Goal: Task Accomplishment & Management: Complete application form

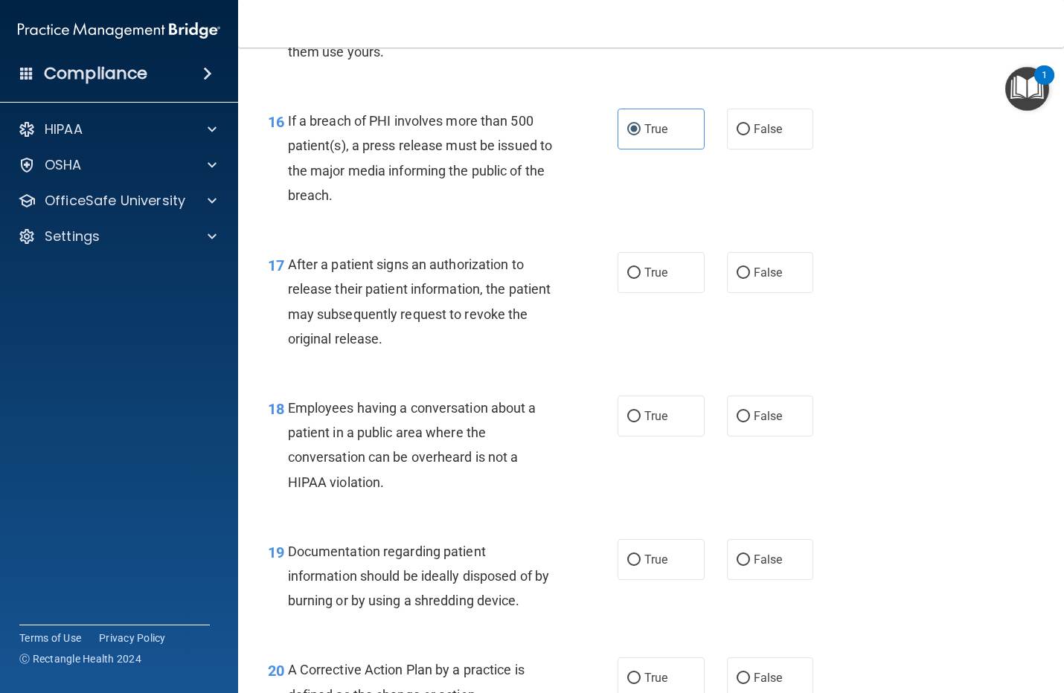
scroll to position [2045, 0]
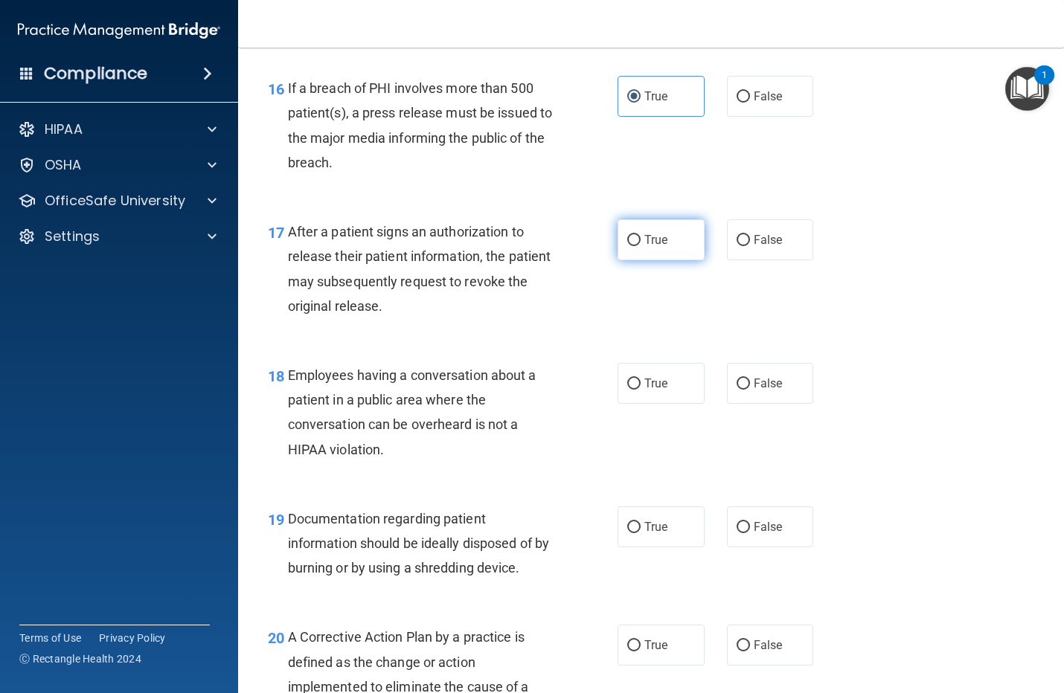
click at [627, 246] on input "True" at bounding box center [633, 240] width 13 height 11
radio input "true"
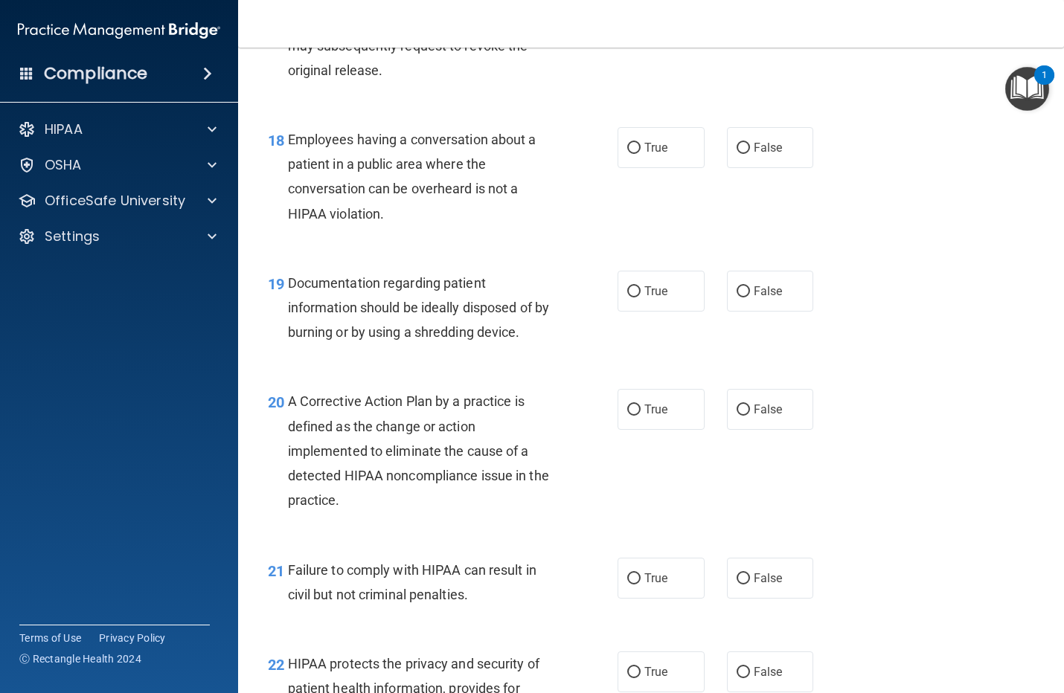
scroll to position [2324, 0]
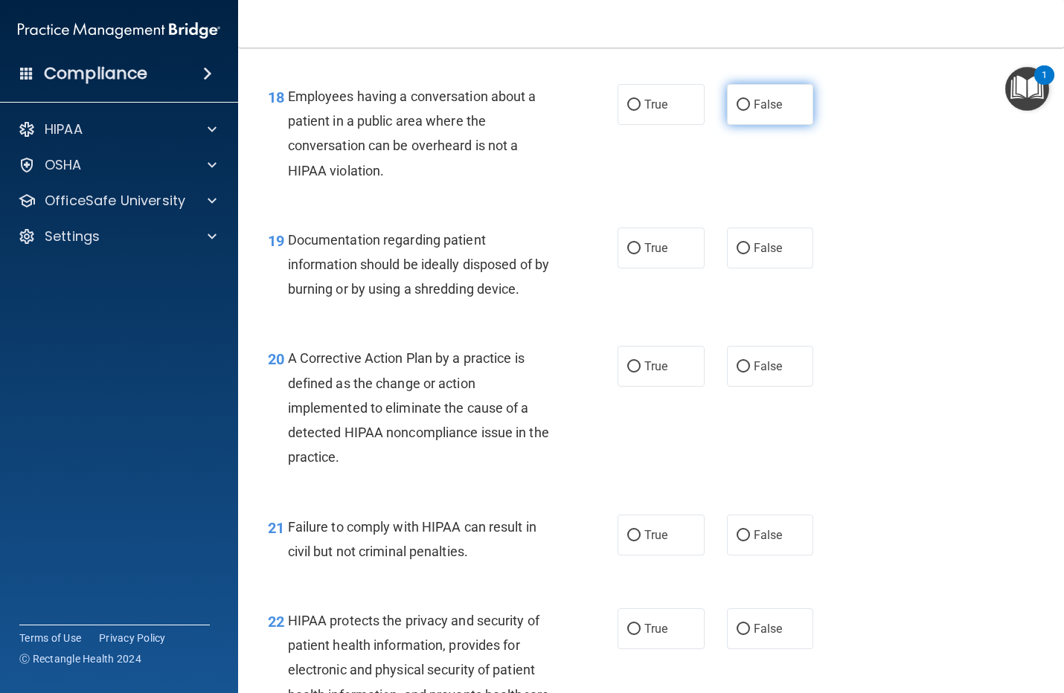
click at [753, 112] on span "False" at bounding box center [767, 104] width 29 height 14
click at [750, 111] on input "False" at bounding box center [742, 105] width 13 height 11
radio input "true"
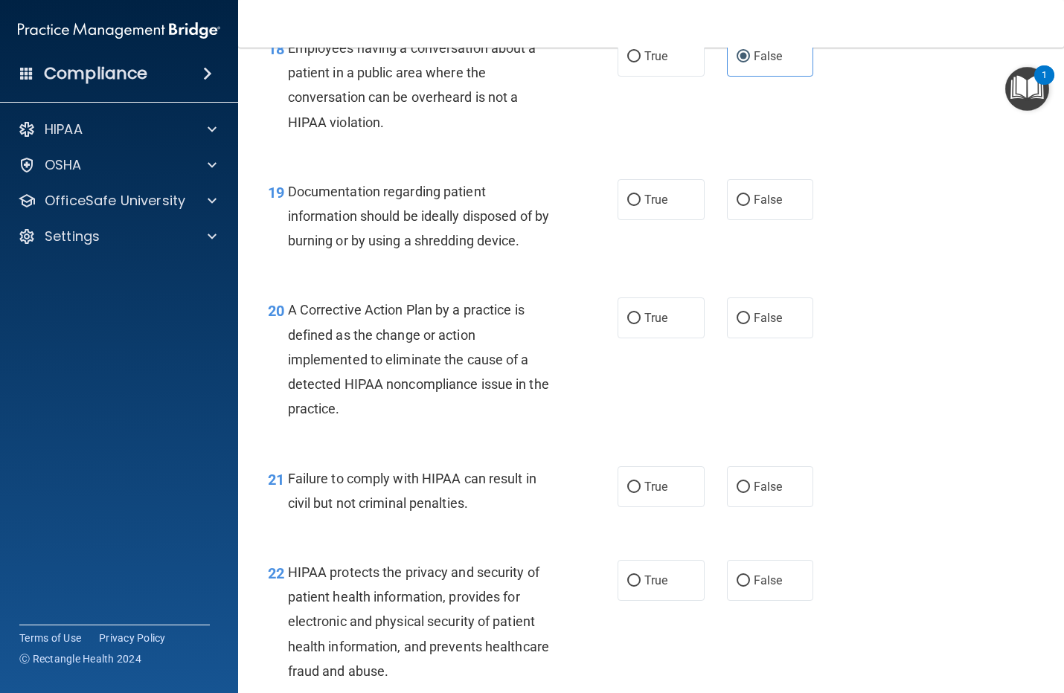
scroll to position [2417, 0]
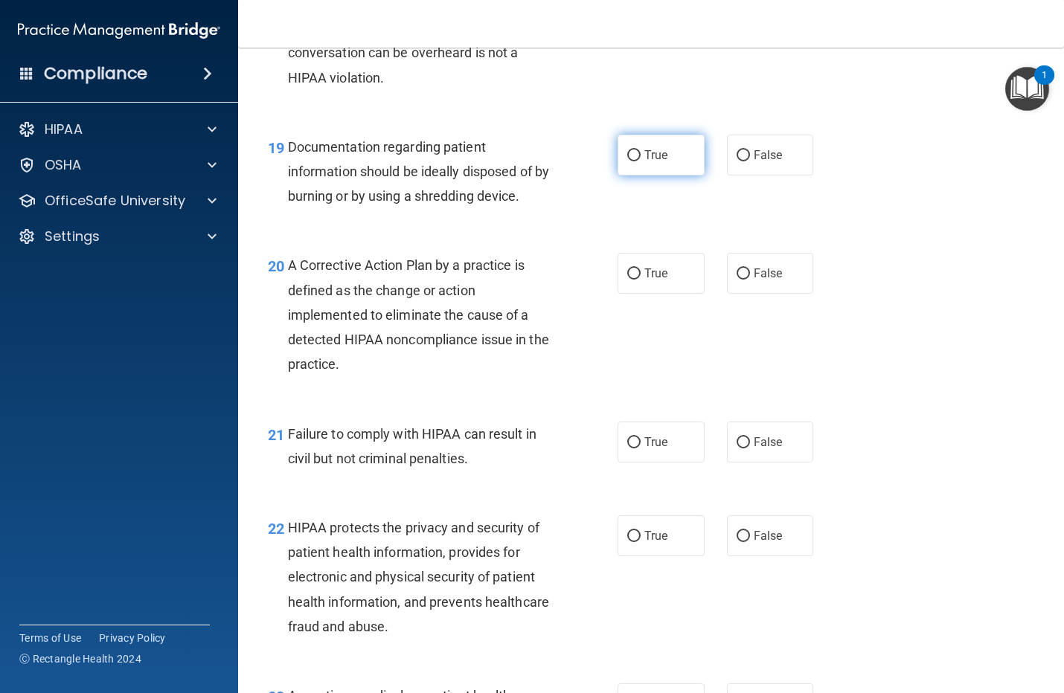
click at [634, 176] on label "True" at bounding box center [660, 155] width 87 height 41
click at [634, 161] on input "True" at bounding box center [633, 155] width 13 height 11
radio input "true"
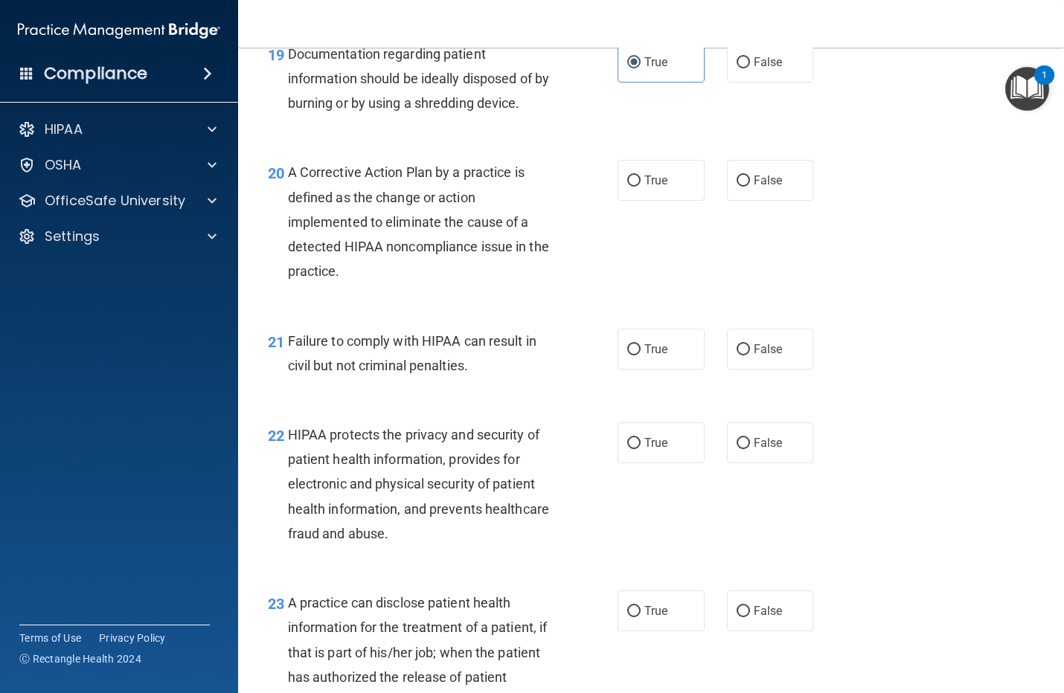
scroll to position [2603, 0]
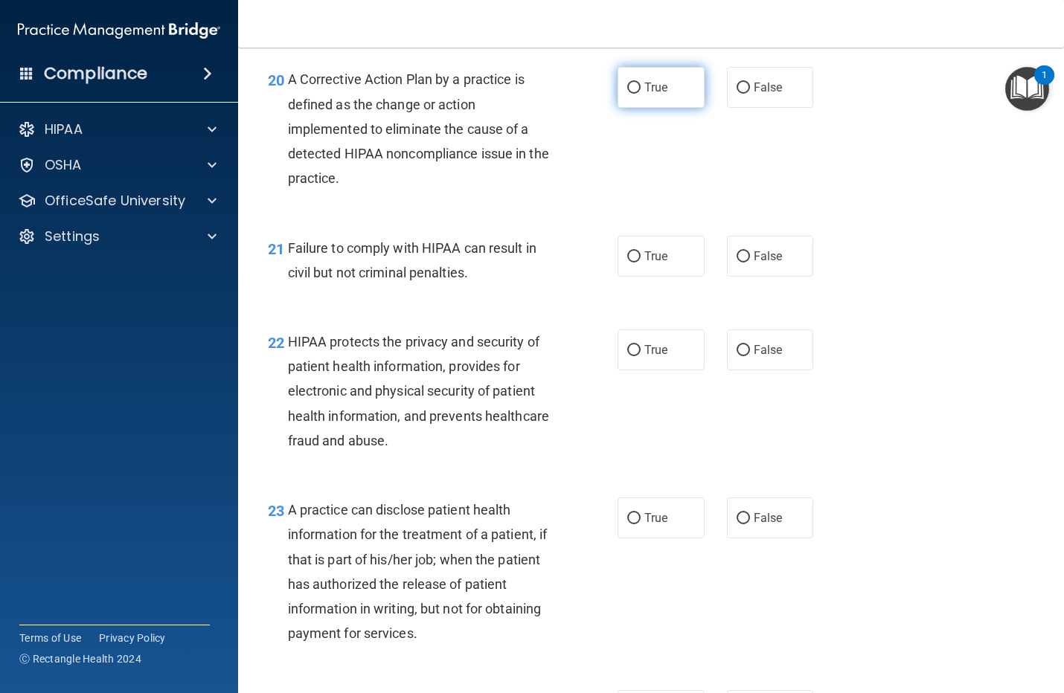
click at [634, 108] on label "True" at bounding box center [660, 87] width 87 height 41
click at [634, 94] on input "True" at bounding box center [633, 88] width 13 height 11
radio input "true"
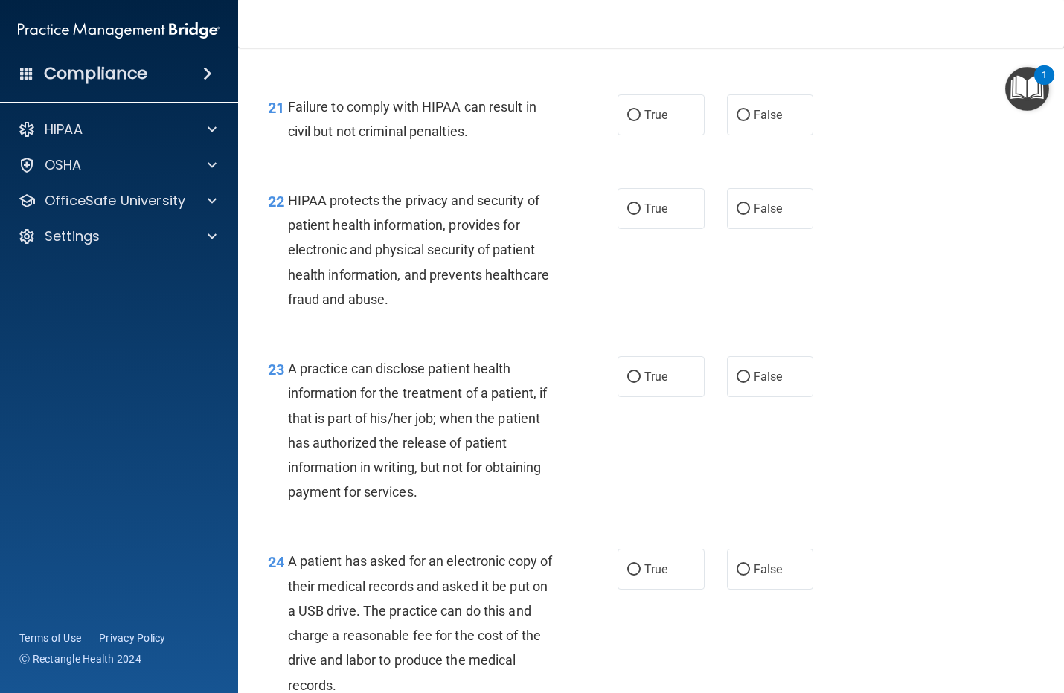
scroll to position [2789, 0]
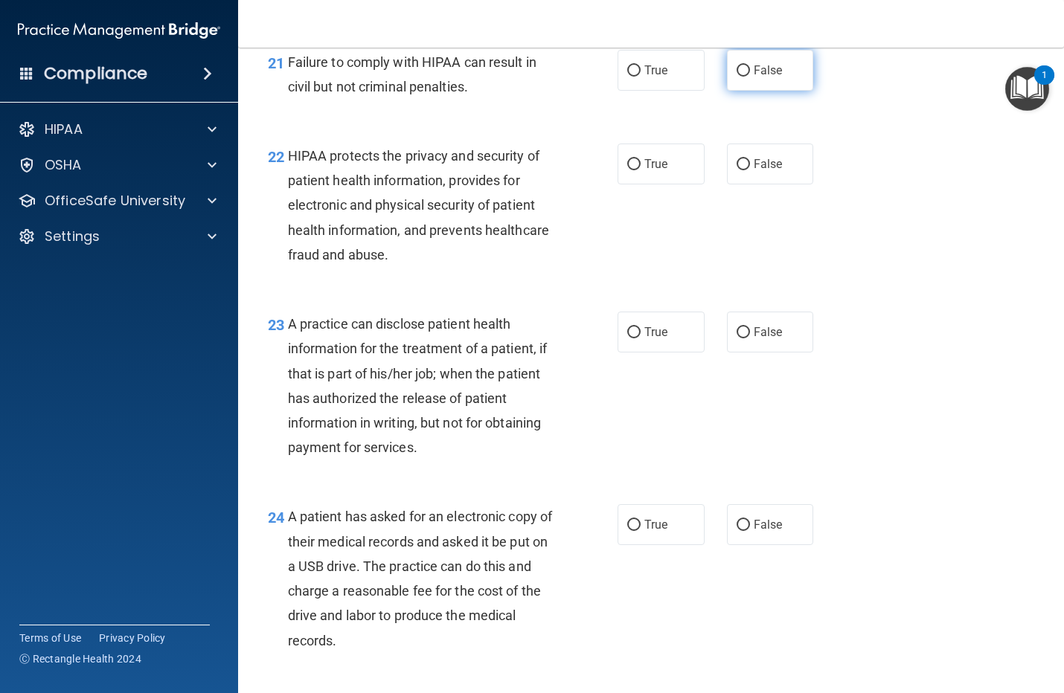
click at [734, 91] on label "False" at bounding box center [770, 70] width 87 height 41
click at [736, 77] on input "False" at bounding box center [742, 70] width 13 height 11
radio input "true"
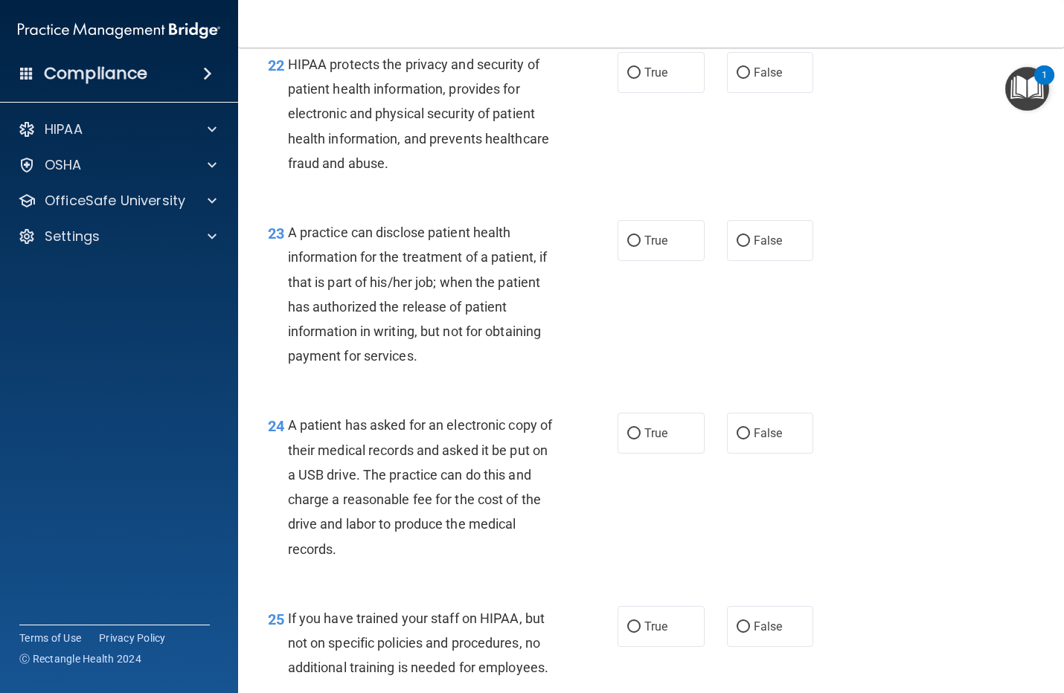
scroll to position [2882, 0]
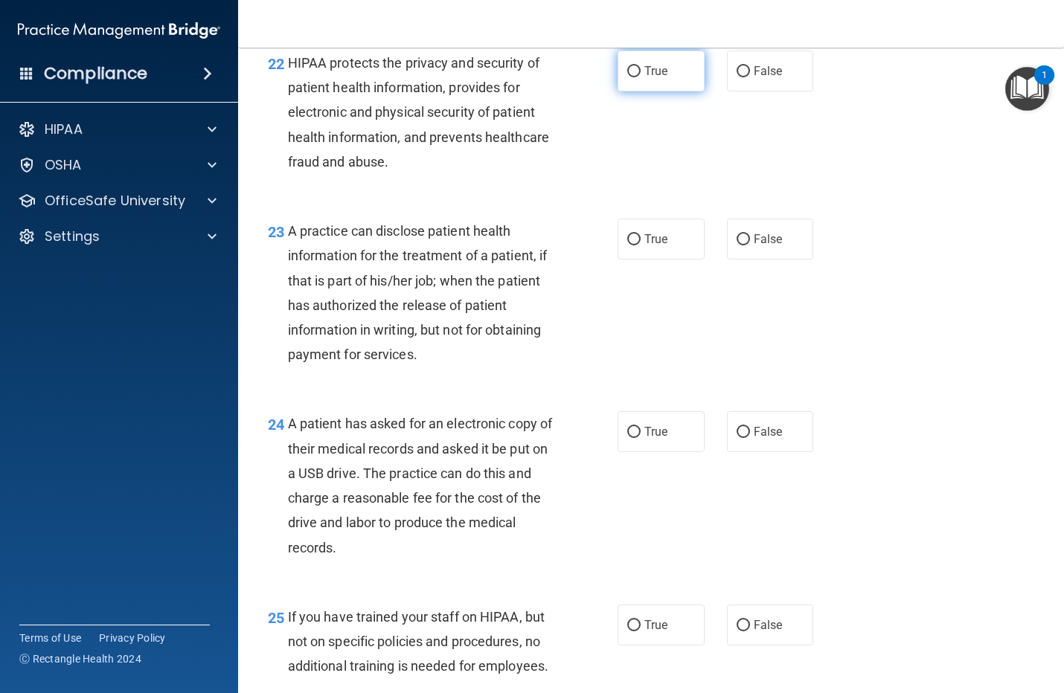
click at [630, 77] on input "True" at bounding box center [633, 71] width 13 height 11
radio input "true"
click at [627, 245] on input "True" at bounding box center [633, 239] width 13 height 11
radio input "true"
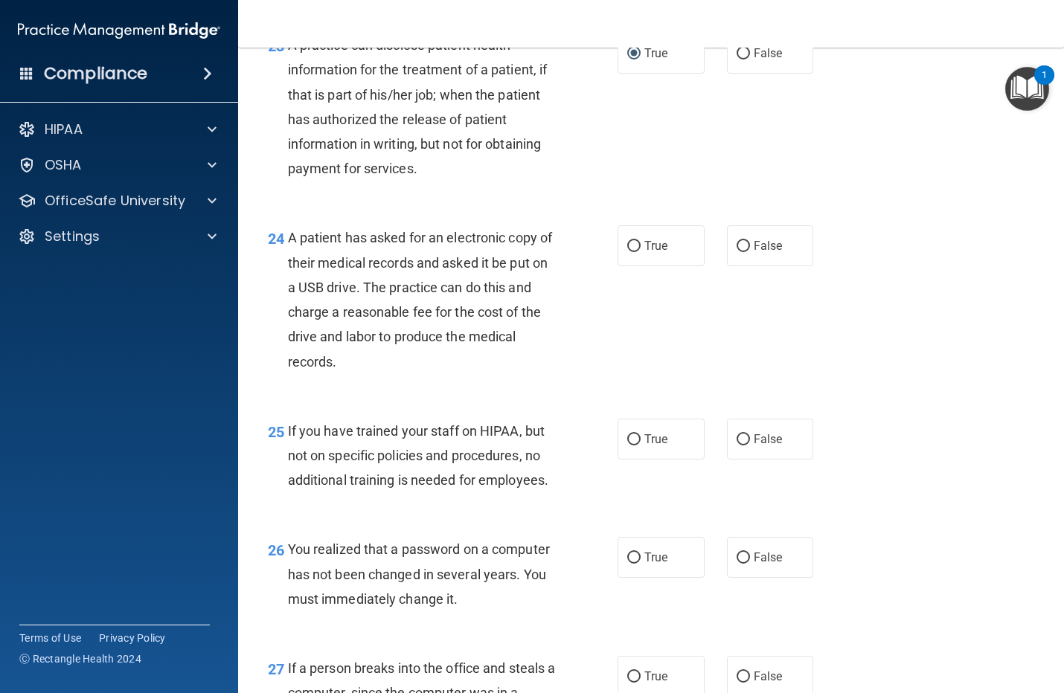
scroll to position [3161, 0]
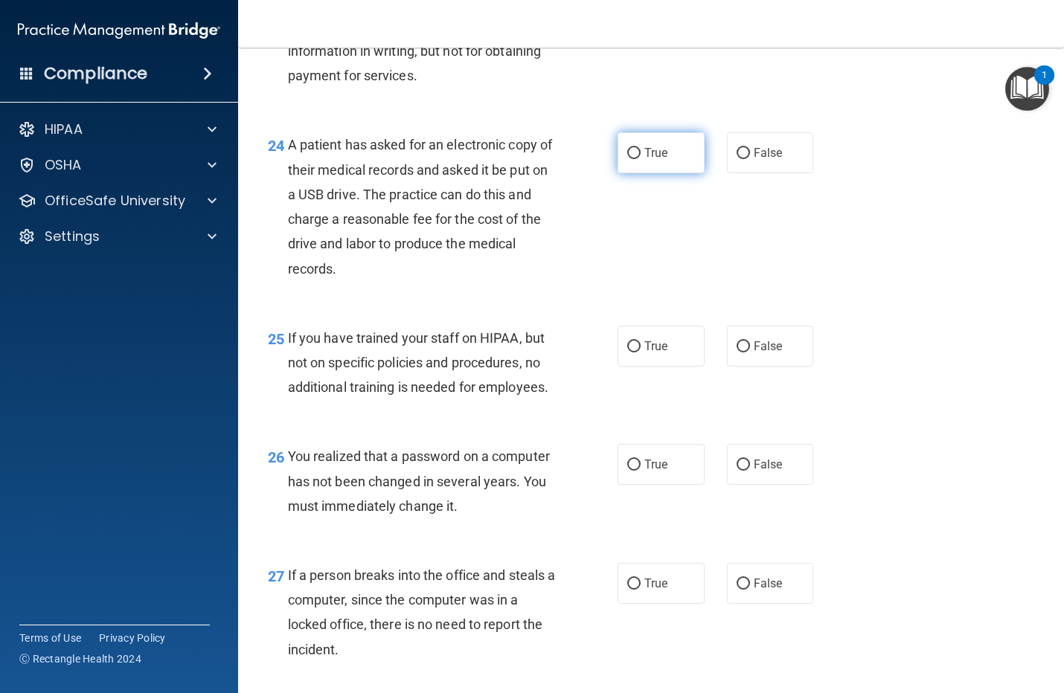
click at [634, 173] on label "True" at bounding box center [660, 152] width 87 height 41
click at [634, 159] on input "True" at bounding box center [633, 153] width 13 height 11
radio input "true"
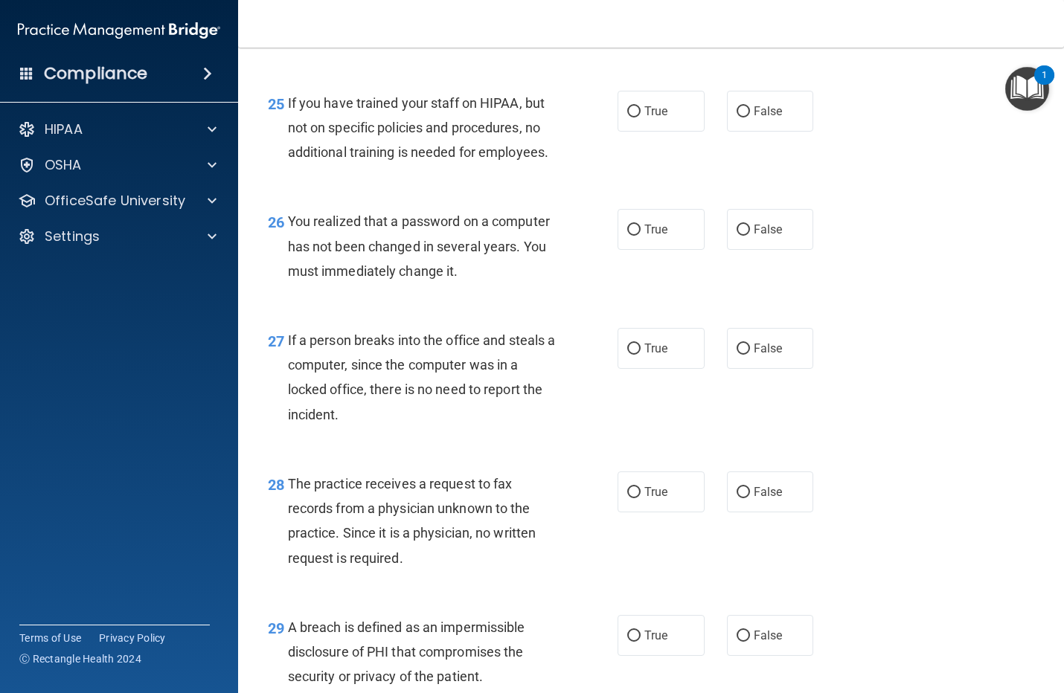
scroll to position [3440, 0]
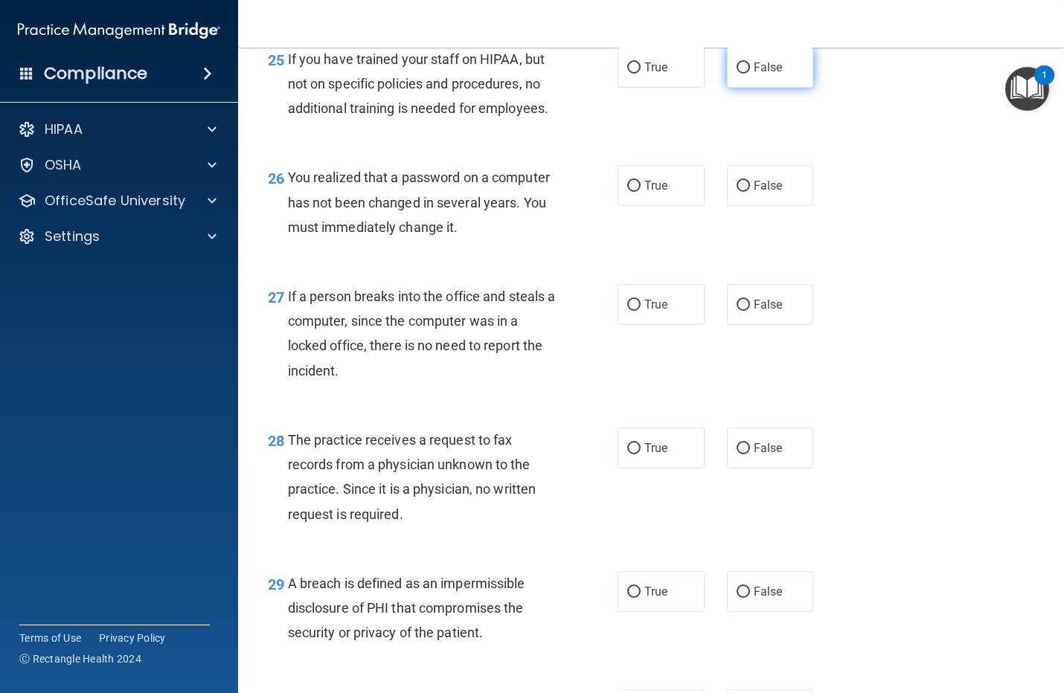
click at [753, 74] on span "False" at bounding box center [767, 67] width 29 height 14
click at [750, 74] on input "False" at bounding box center [742, 67] width 13 height 11
radio input "true"
click at [627, 192] on input "True" at bounding box center [633, 186] width 13 height 11
radio input "true"
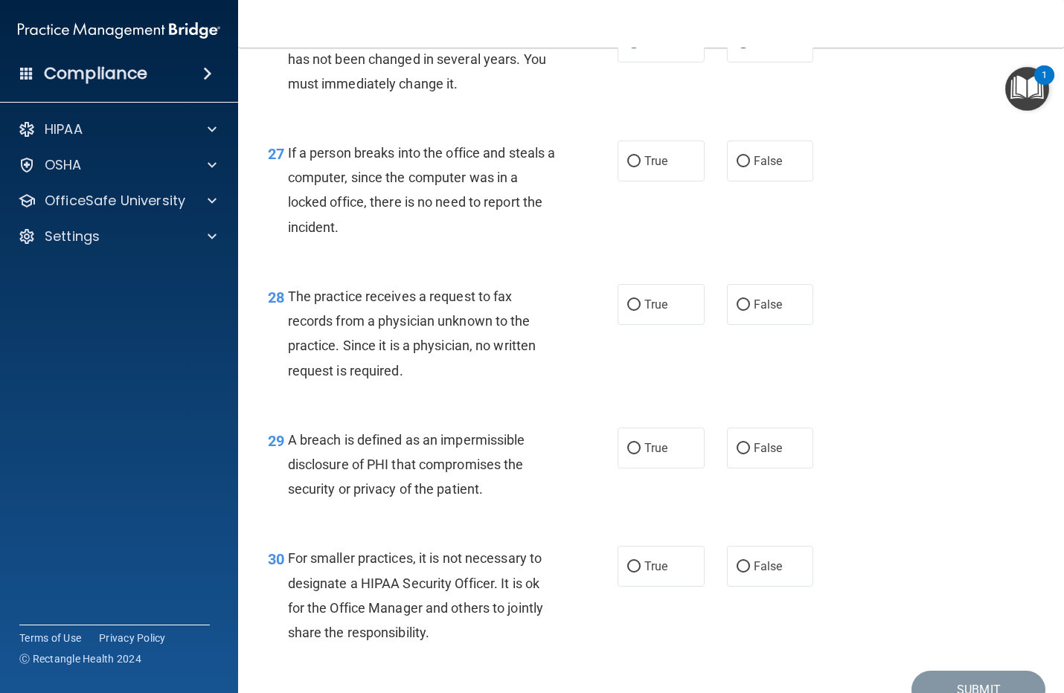
scroll to position [3626, 0]
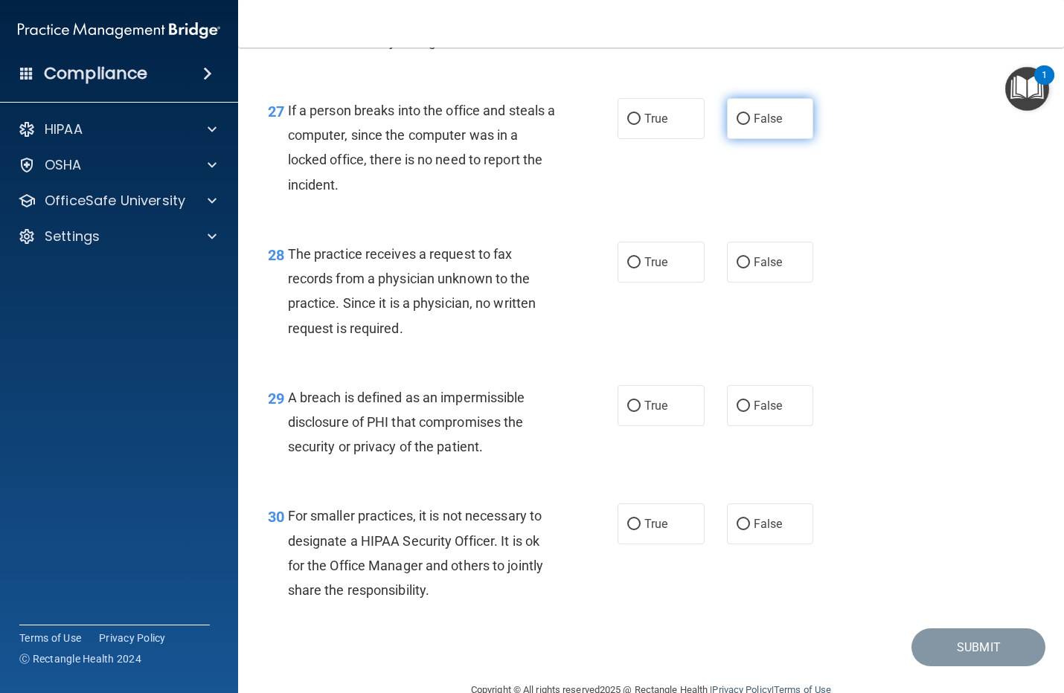
click at [753, 126] on span "False" at bounding box center [767, 119] width 29 height 14
click at [750, 125] on input "False" at bounding box center [742, 119] width 13 height 11
radio input "true"
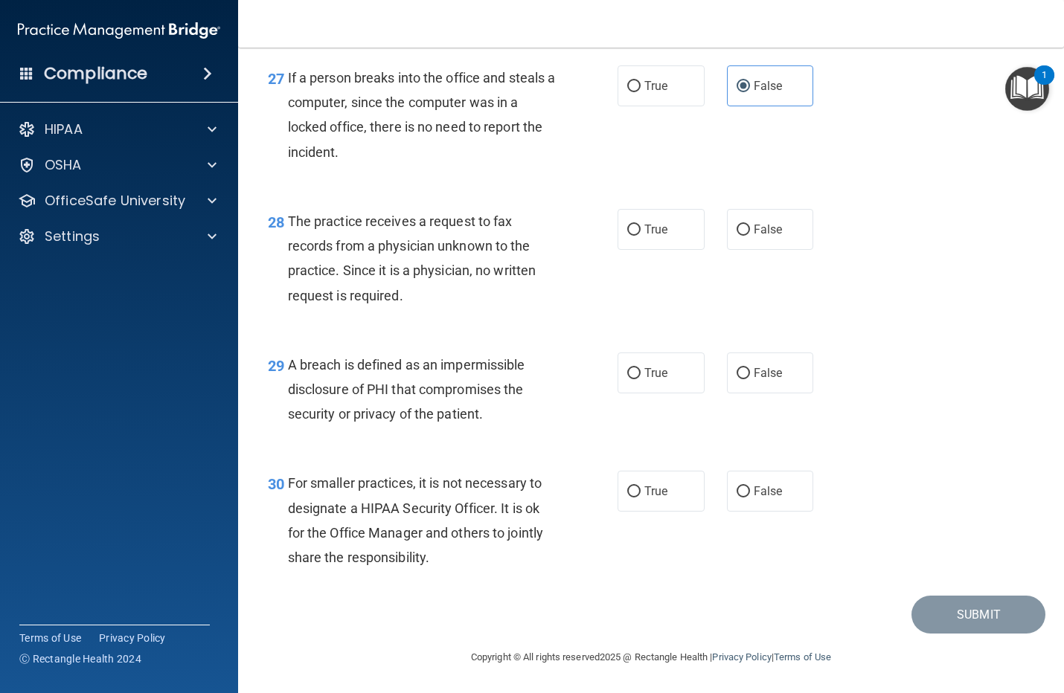
scroll to position [3709, 0]
click at [762, 234] on span "False" at bounding box center [767, 229] width 29 height 14
click at [750, 234] on input "False" at bounding box center [742, 230] width 13 height 11
radio input "true"
click at [644, 367] on span "True" at bounding box center [655, 373] width 23 height 14
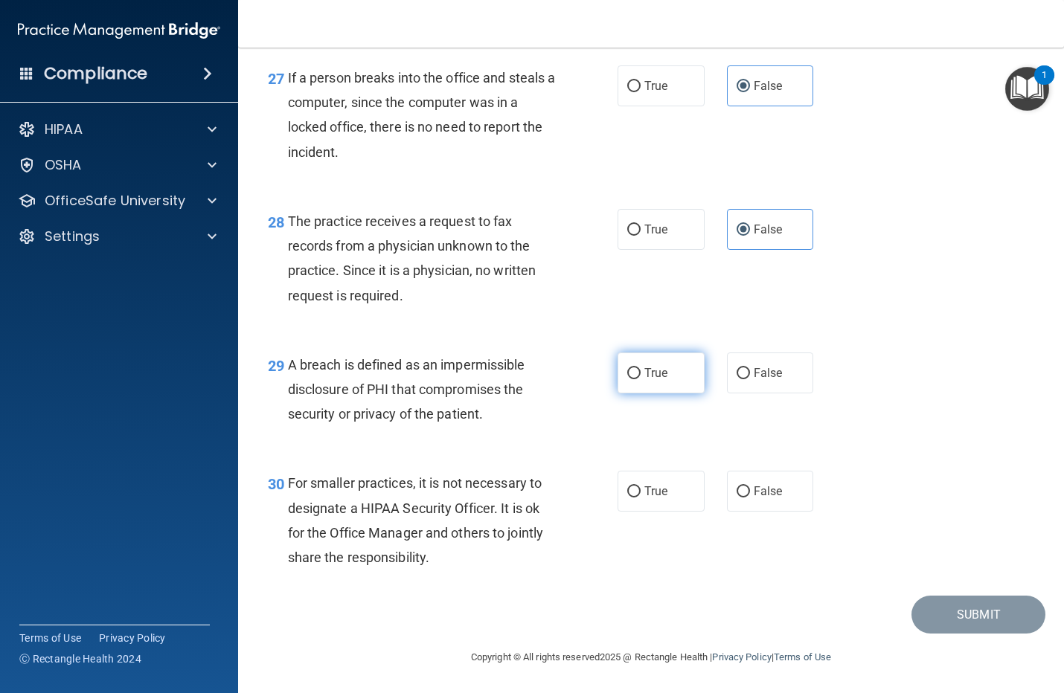
click at [637, 368] on input "True" at bounding box center [633, 373] width 13 height 11
radio input "true"
click at [753, 495] on span "False" at bounding box center [767, 491] width 29 height 14
click at [750, 495] on input "False" at bounding box center [742, 491] width 13 height 11
radio input "true"
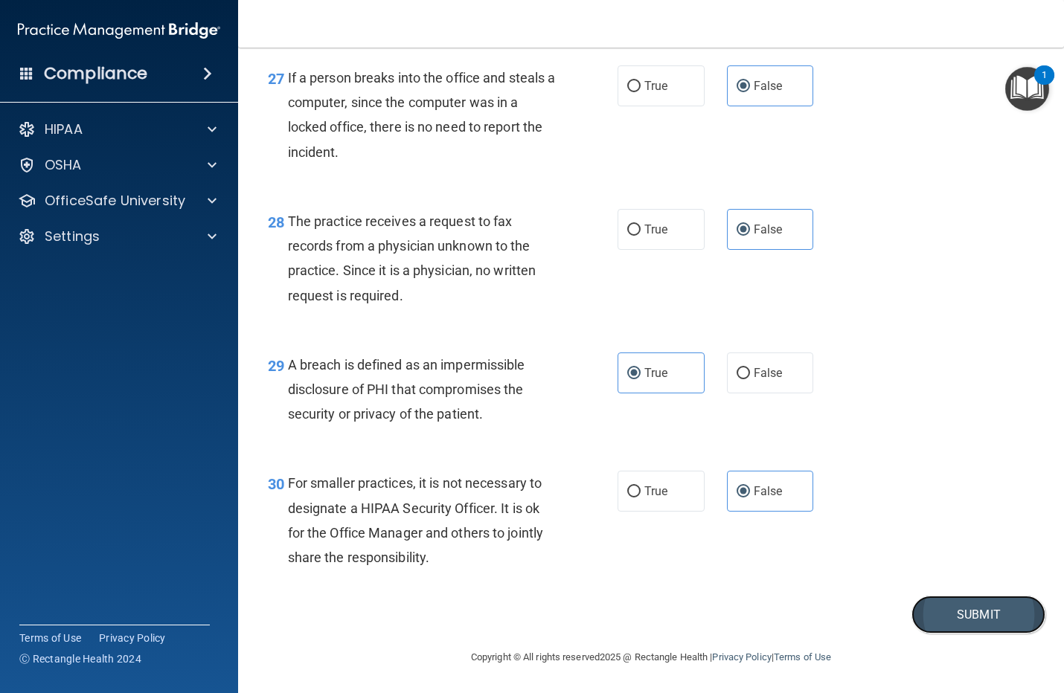
click at [985, 617] on button "Submit" at bounding box center [978, 615] width 134 height 38
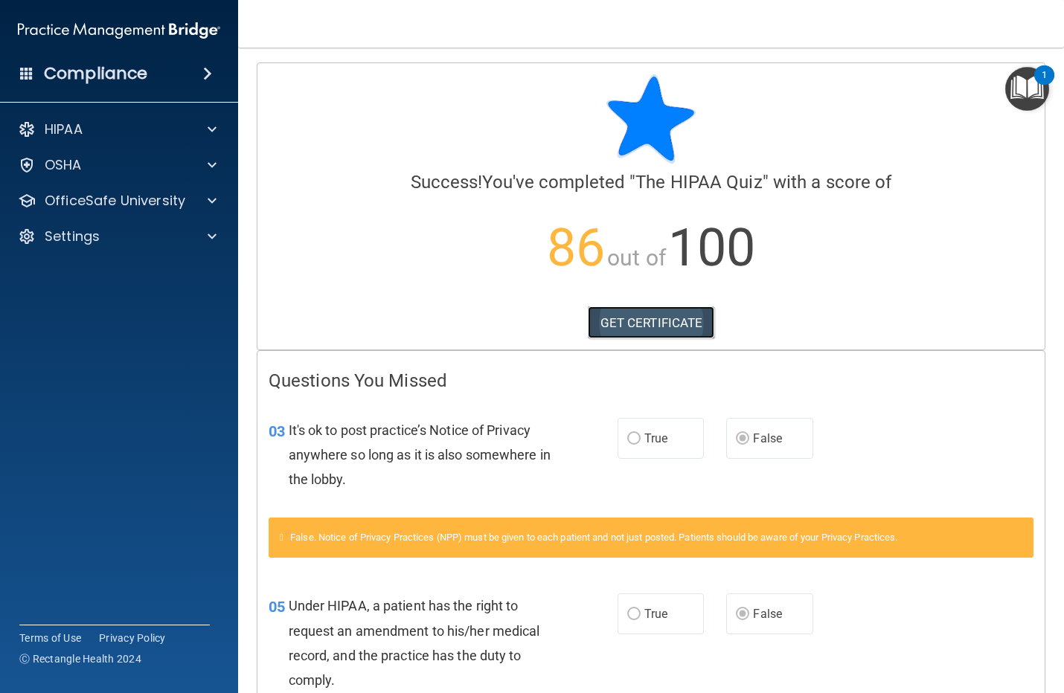
click at [603, 326] on link "GET CERTIFICATE" at bounding box center [651, 322] width 127 height 33
click at [212, 125] on span at bounding box center [212, 129] width 9 height 18
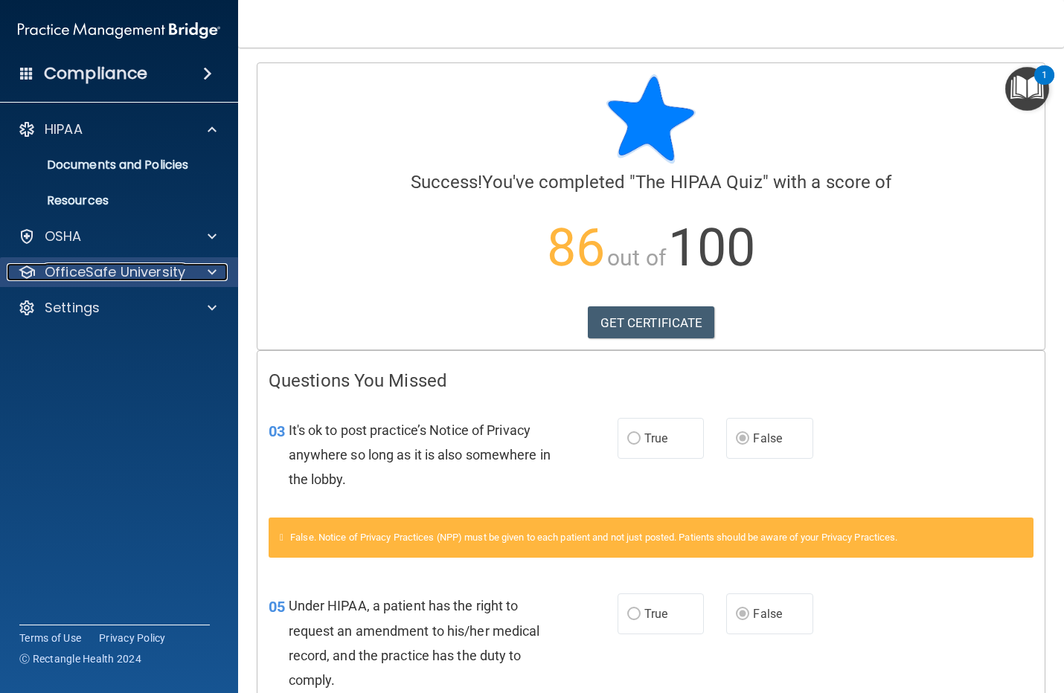
click at [102, 277] on p "OfficeSafe University" at bounding box center [115, 272] width 141 height 18
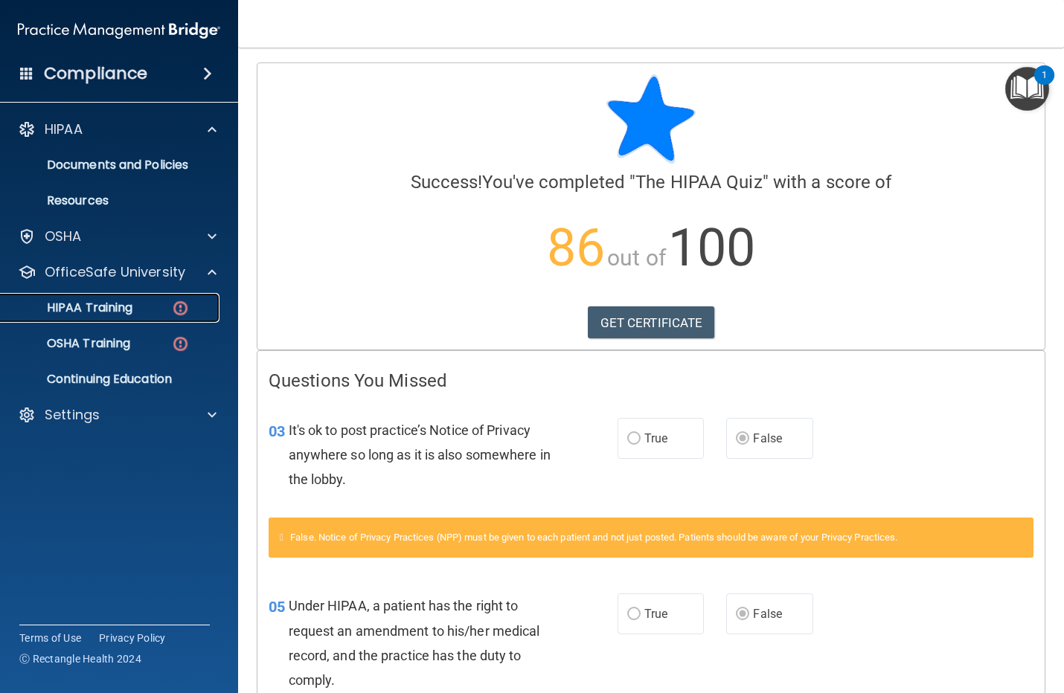
click at [95, 309] on p "HIPAA Training" at bounding box center [71, 307] width 123 height 15
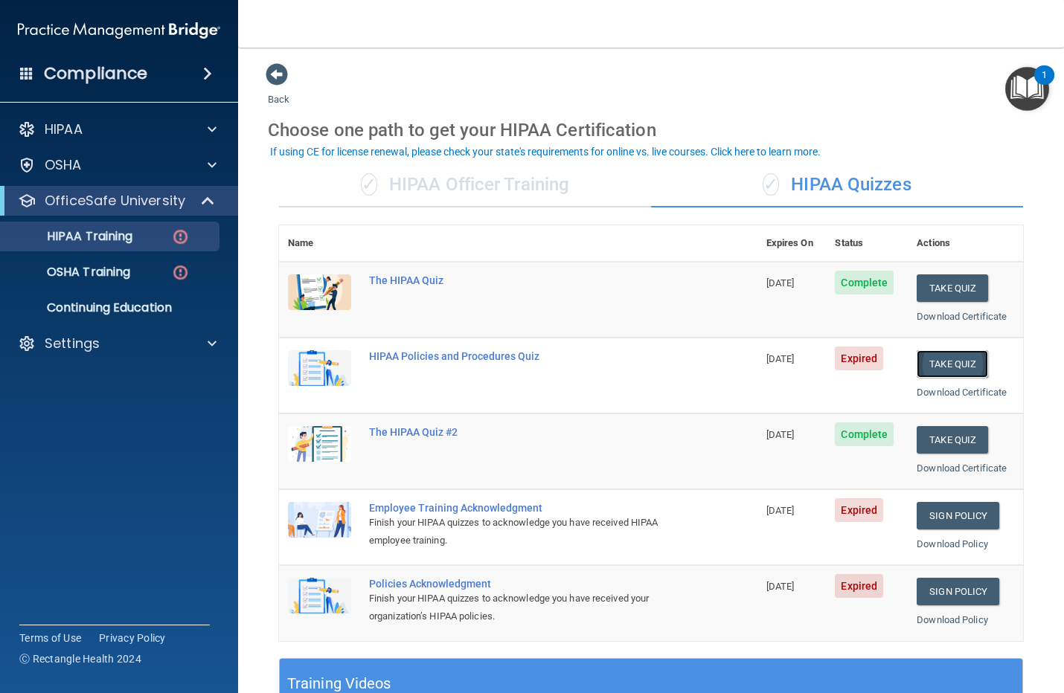
click at [933, 361] on button "Take Quiz" at bounding box center [951, 364] width 71 height 28
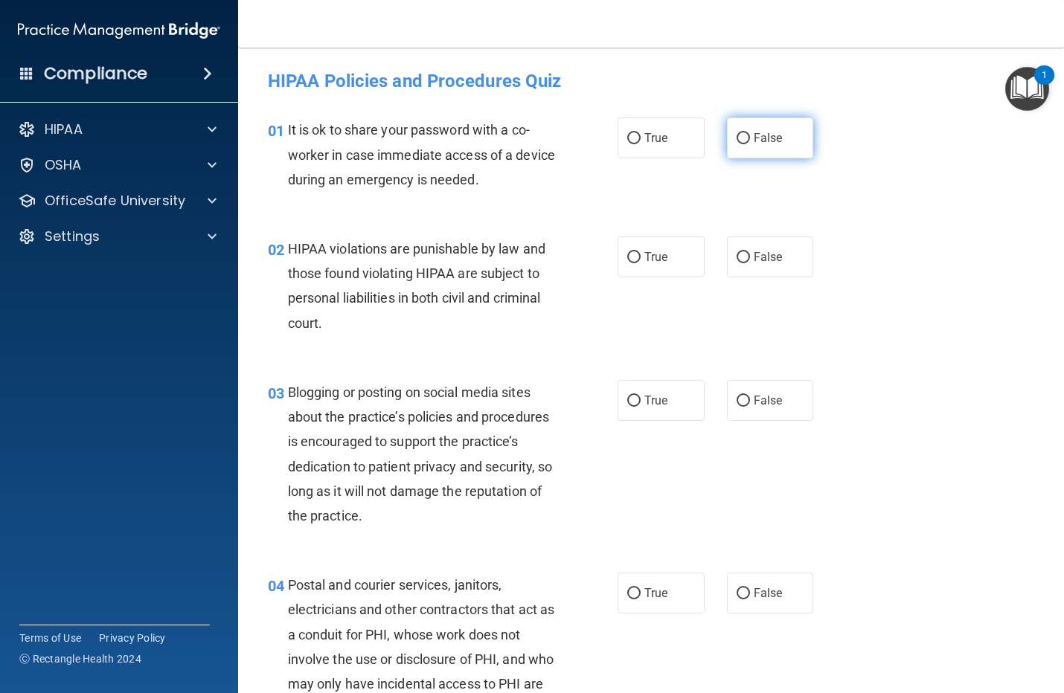
click at [736, 143] on input "False" at bounding box center [742, 138] width 13 height 11
radio input "true"
click at [627, 261] on input "True" at bounding box center [633, 257] width 13 height 11
radio input "true"
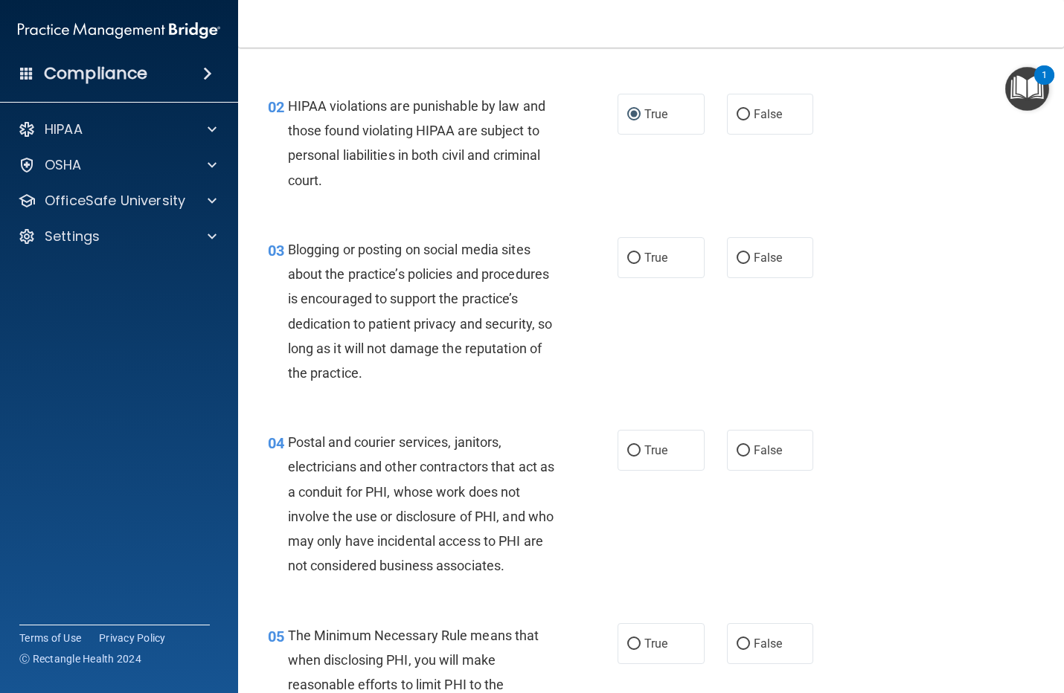
scroll to position [186, 0]
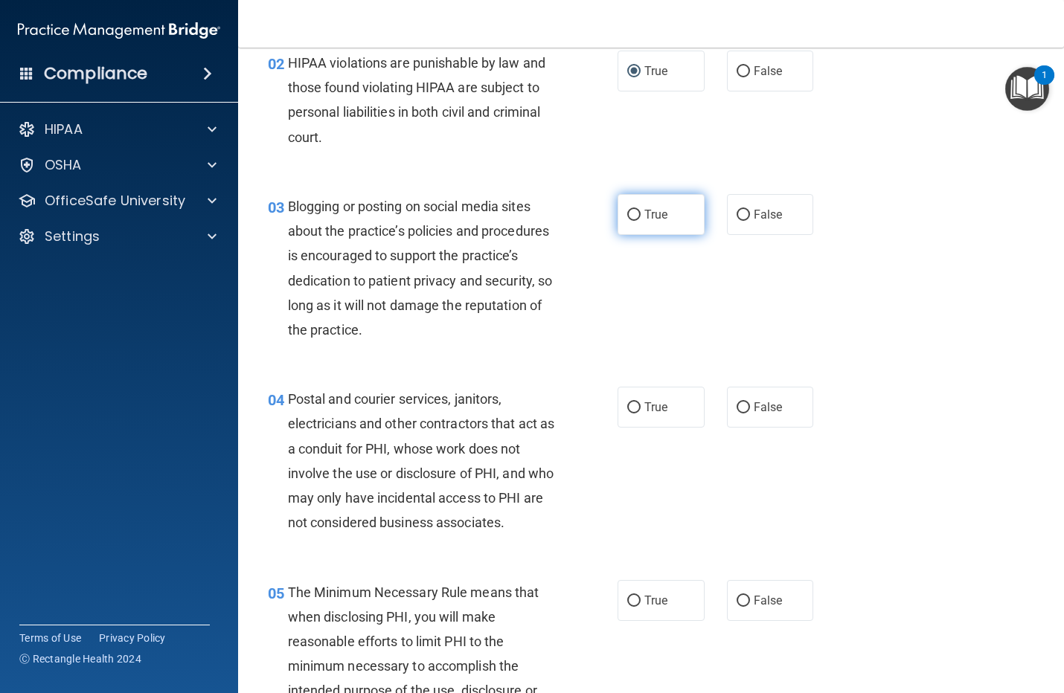
click at [627, 214] on input "True" at bounding box center [633, 215] width 13 height 11
radio input "true"
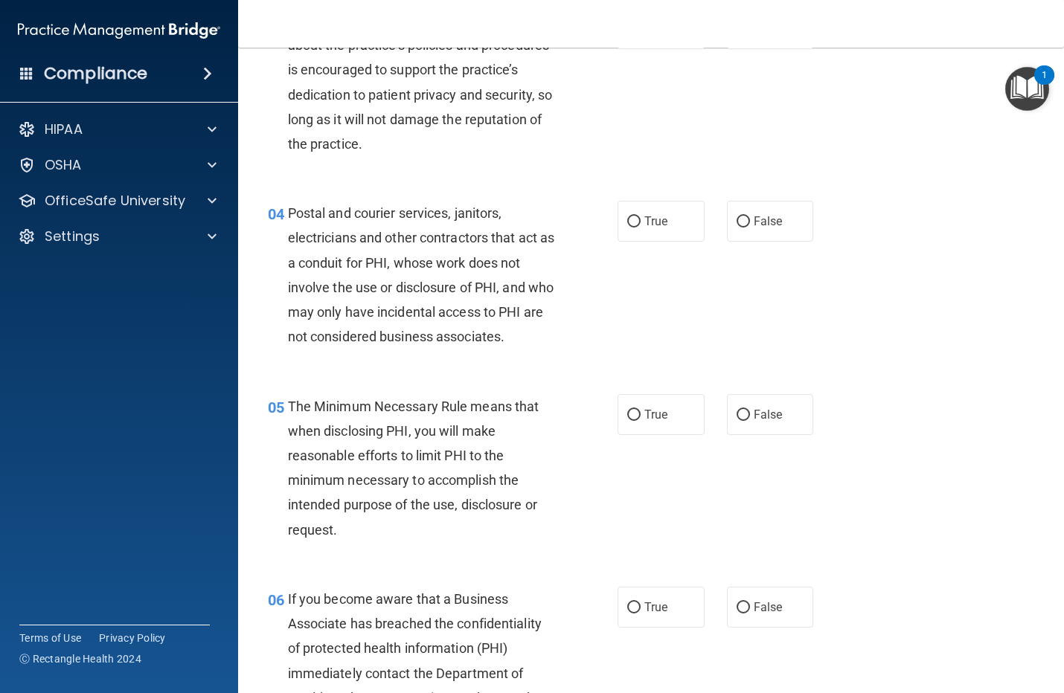
scroll to position [465, 0]
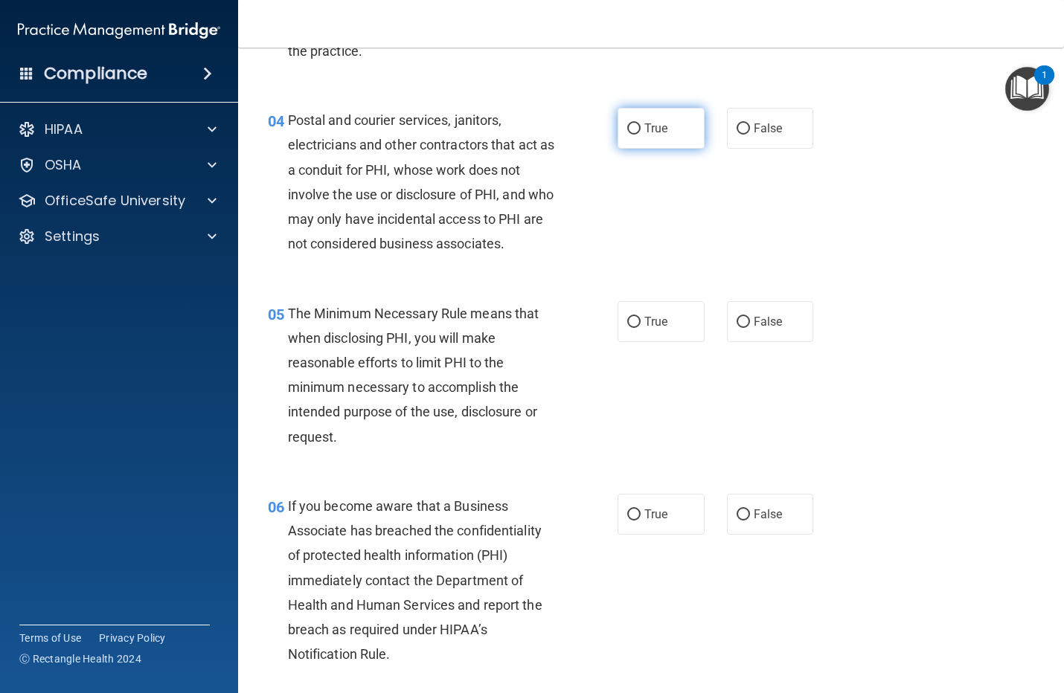
click at [632, 128] on input "True" at bounding box center [633, 128] width 13 height 11
radio input "true"
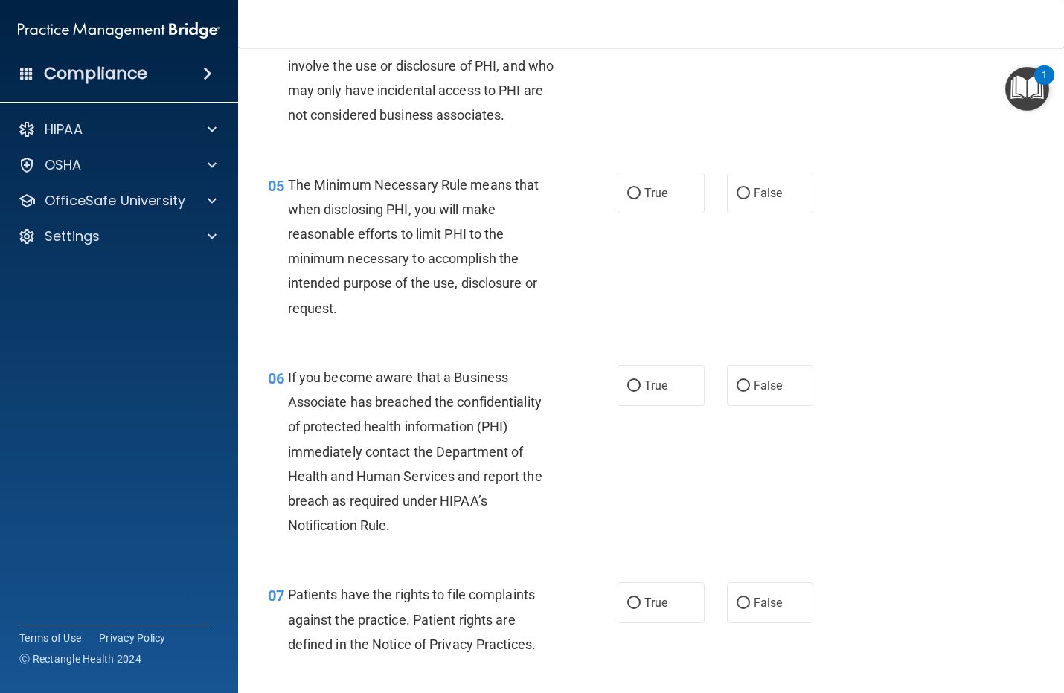
scroll to position [651, 0]
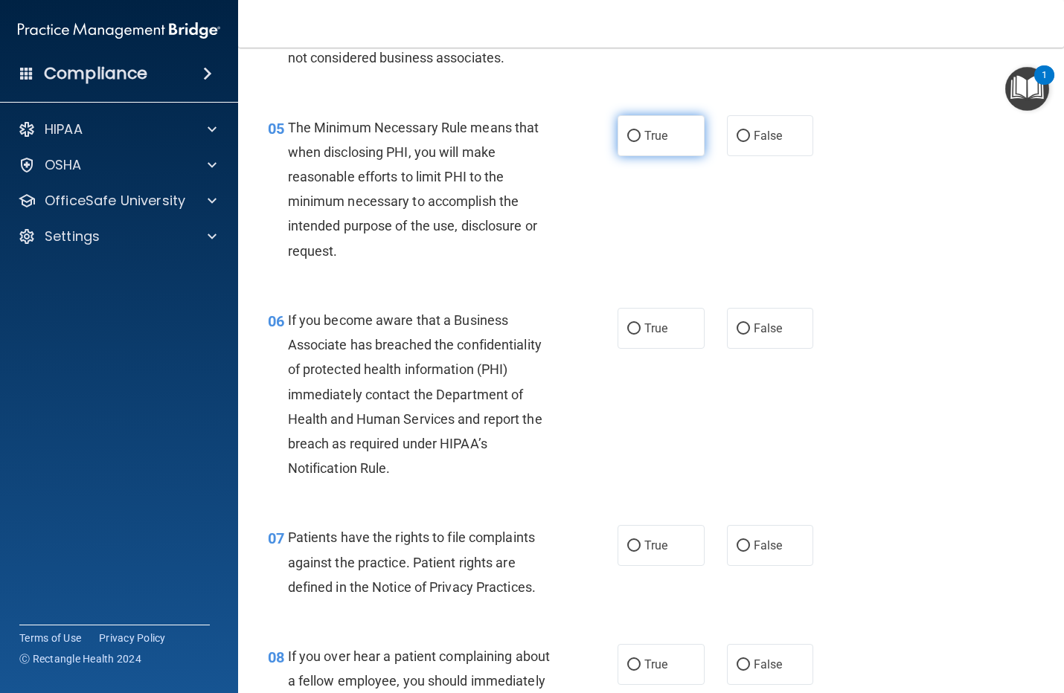
click at [644, 143] on span "True" at bounding box center [655, 136] width 23 height 14
click at [638, 142] on input "True" at bounding box center [633, 136] width 13 height 11
radio input "true"
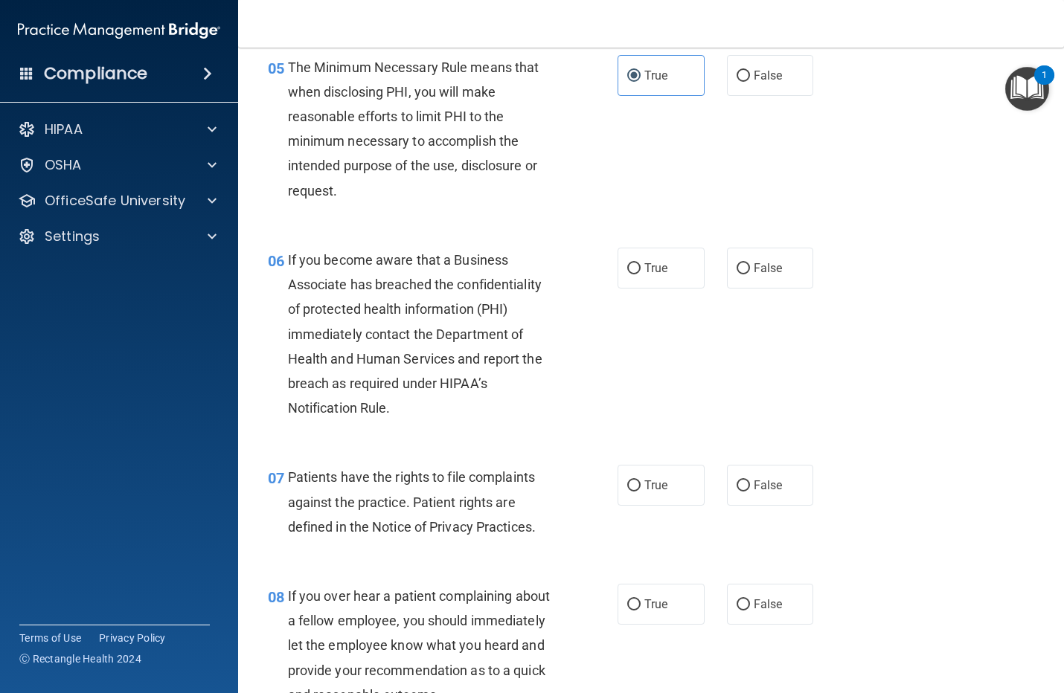
scroll to position [744, 0]
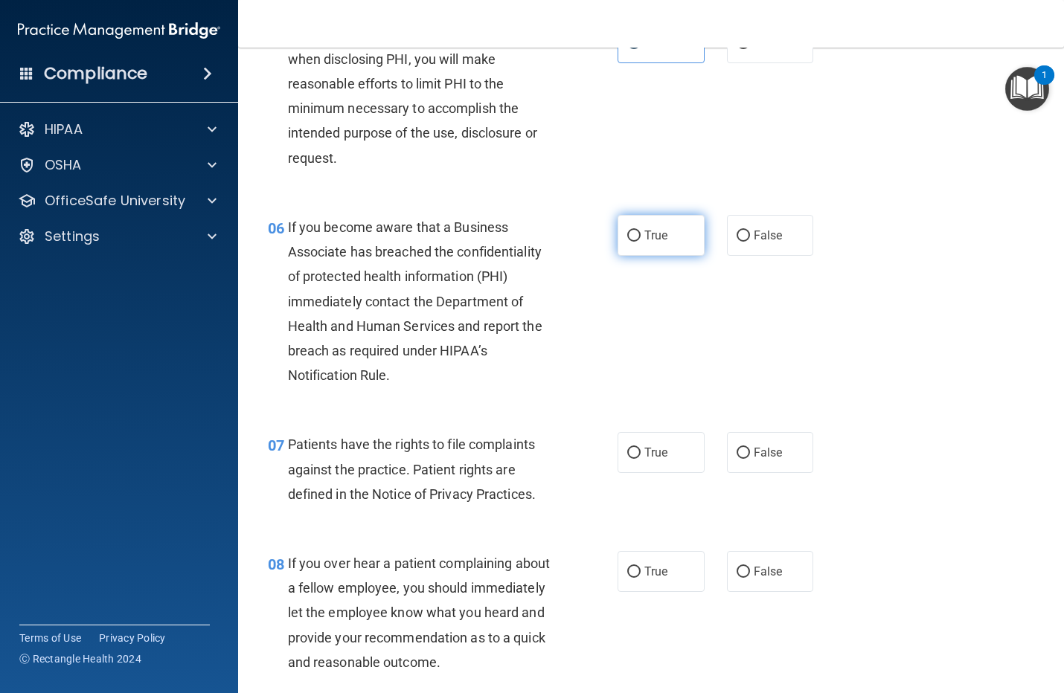
click at [644, 242] on span "True" at bounding box center [655, 235] width 23 height 14
click at [640, 242] on input "True" at bounding box center [633, 236] width 13 height 11
radio input "true"
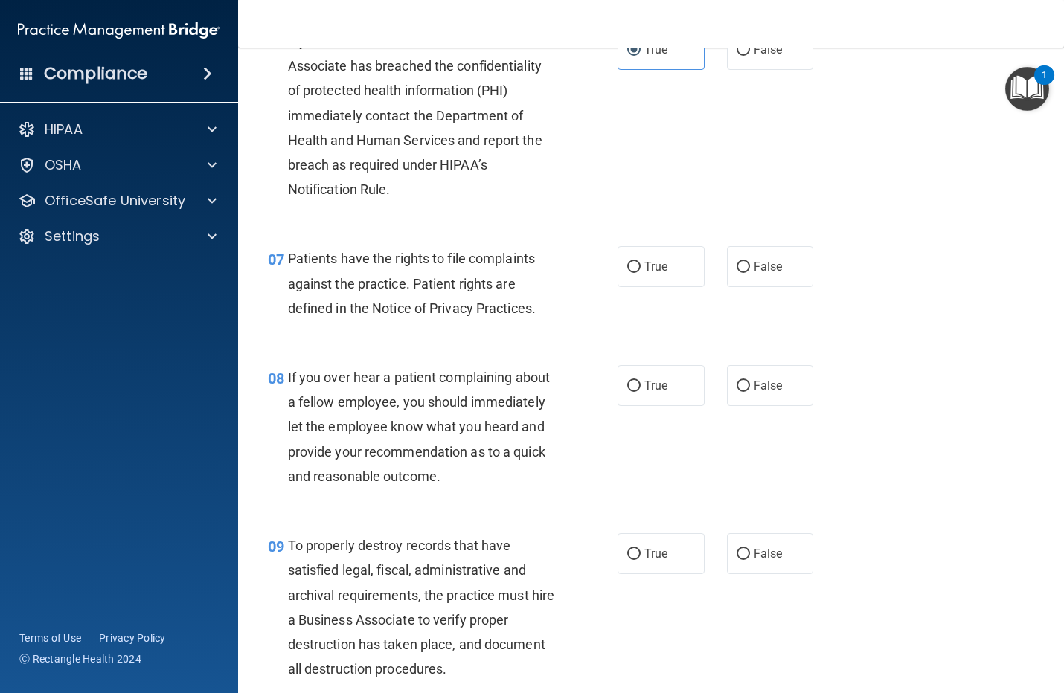
scroll to position [1023, 0]
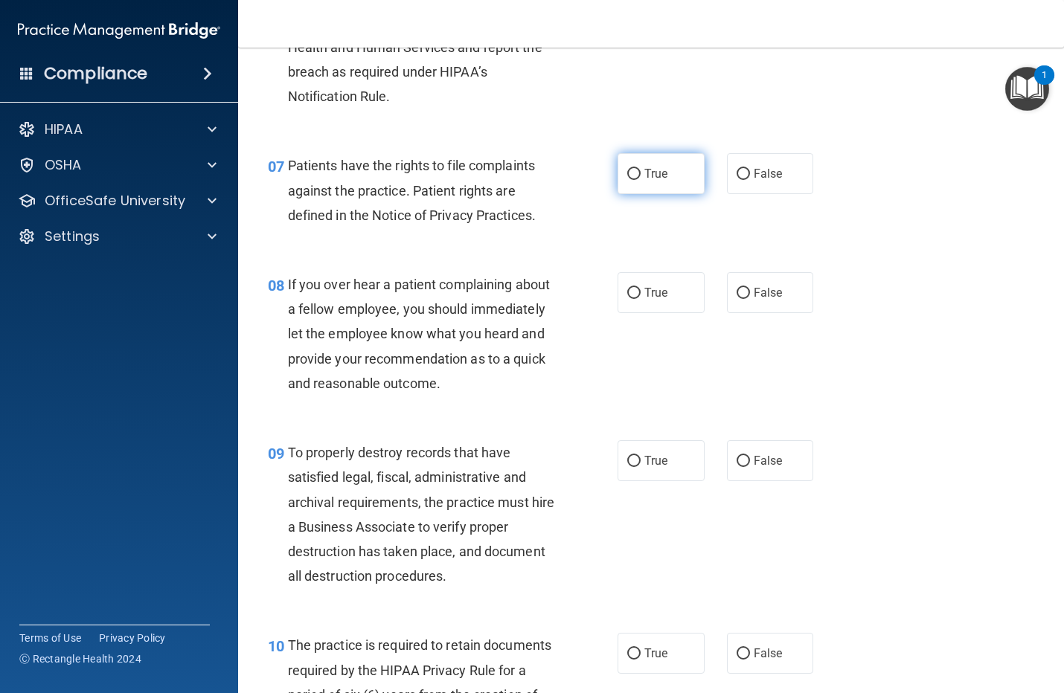
click at [644, 181] on span "True" at bounding box center [655, 174] width 23 height 14
click at [637, 180] on input "True" at bounding box center [633, 174] width 13 height 11
radio input "true"
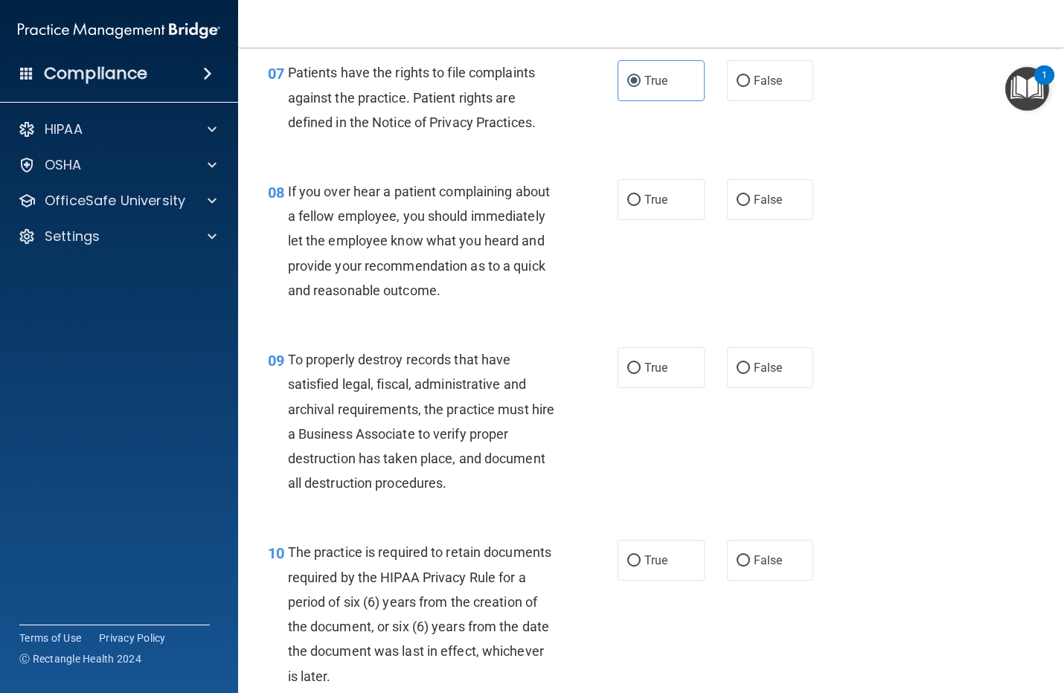
scroll to position [1209, 0]
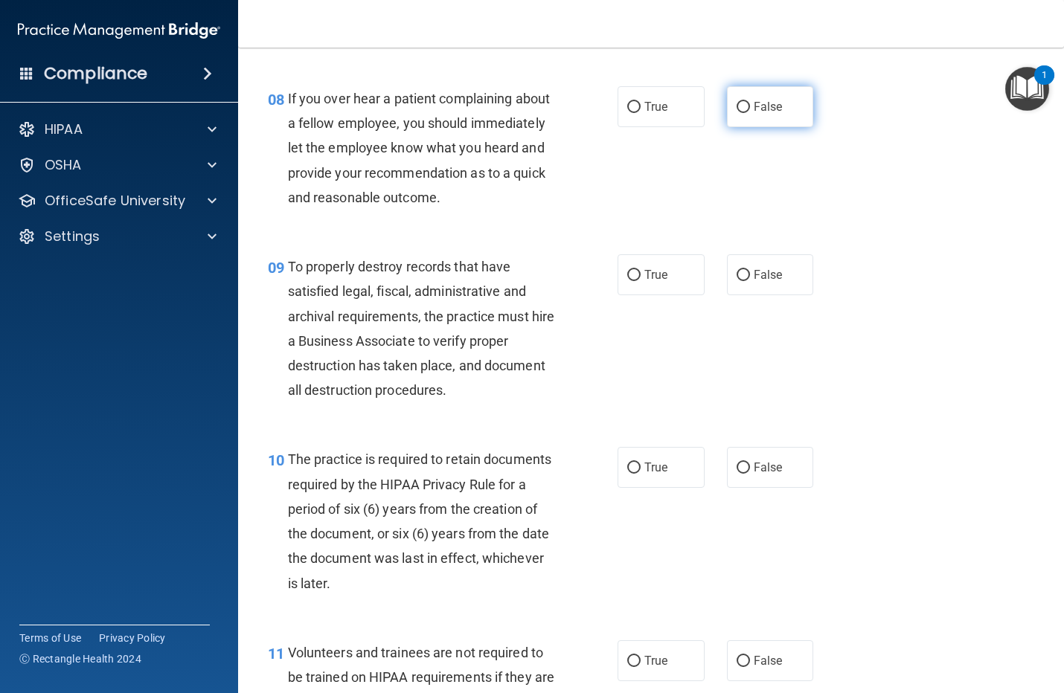
click at [768, 114] on span "False" at bounding box center [767, 107] width 29 height 14
click at [750, 113] on input "False" at bounding box center [742, 107] width 13 height 11
radio input "true"
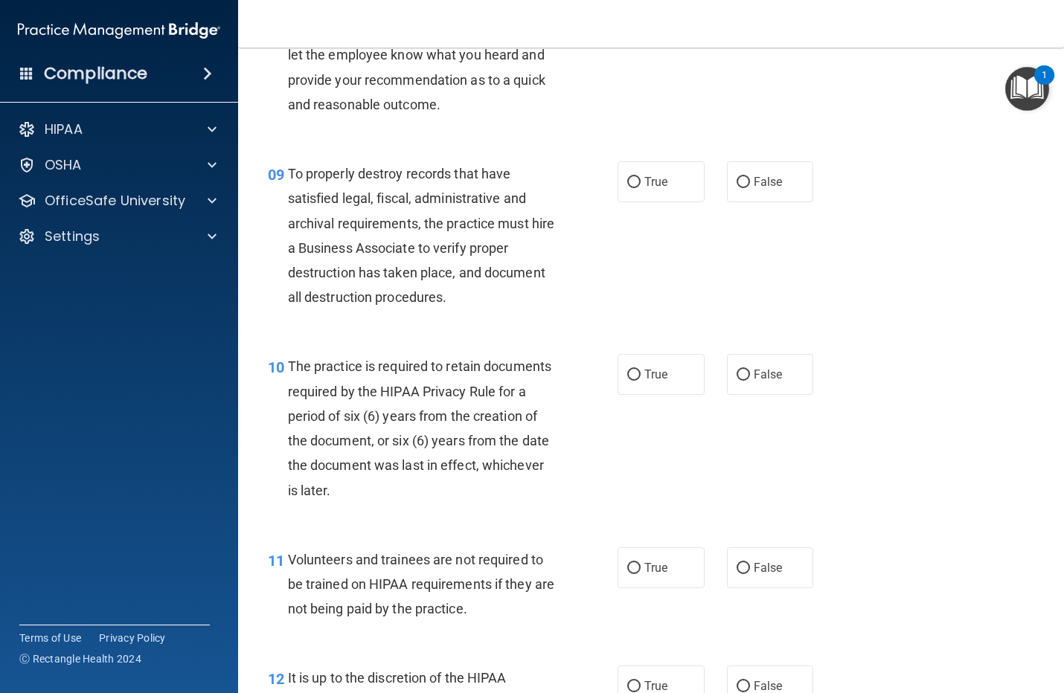
scroll to position [1395, 0]
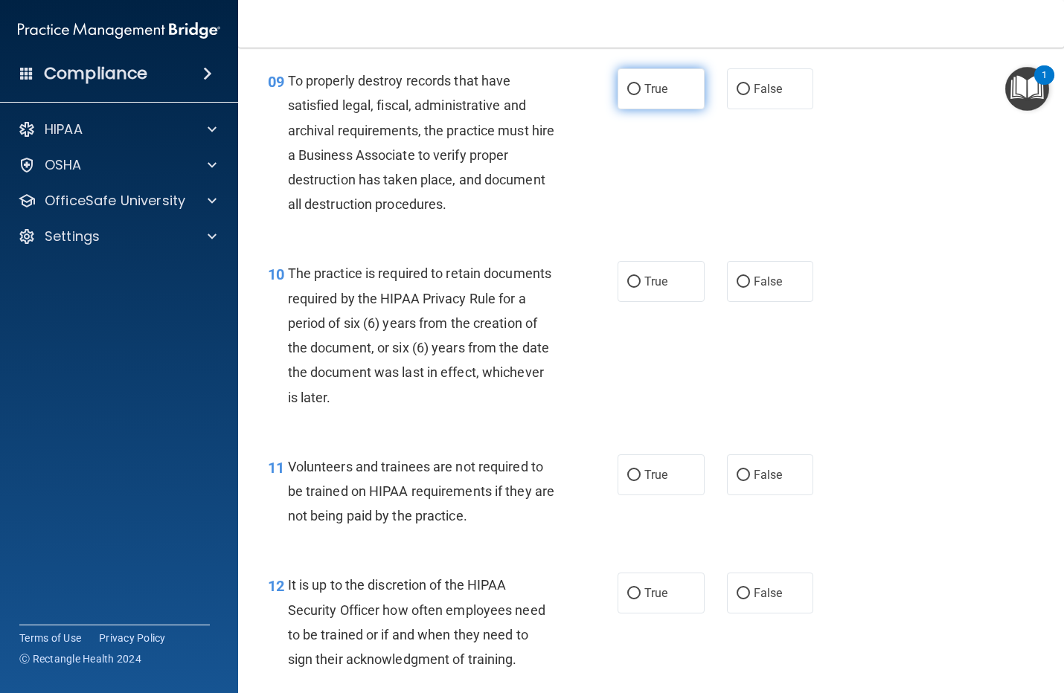
click at [645, 96] on span "True" at bounding box center [655, 89] width 23 height 14
click at [640, 95] on input "True" at bounding box center [633, 89] width 13 height 11
radio input "true"
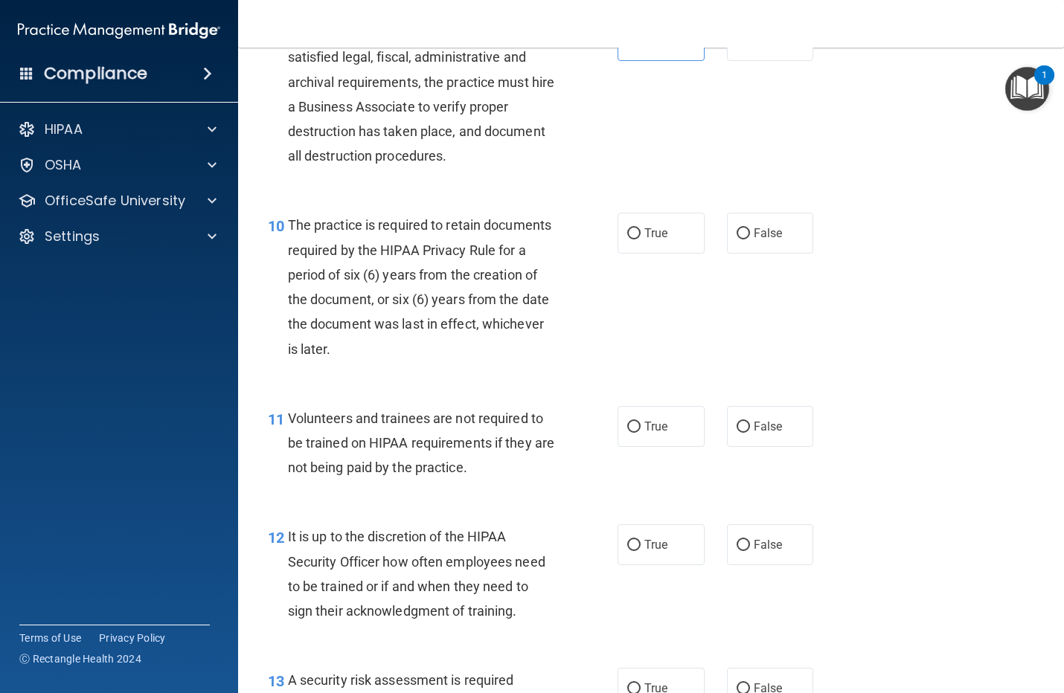
scroll to position [1487, 0]
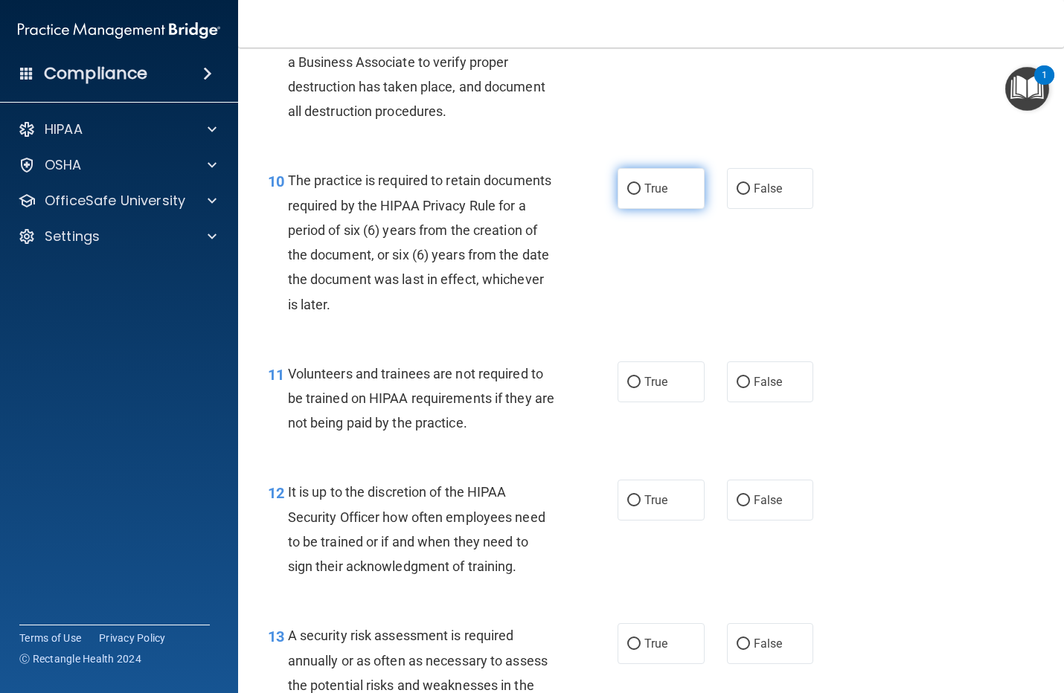
click at [633, 195] on input "True" at bounding box center [633, 189] width 13 height 11
radio input "true"
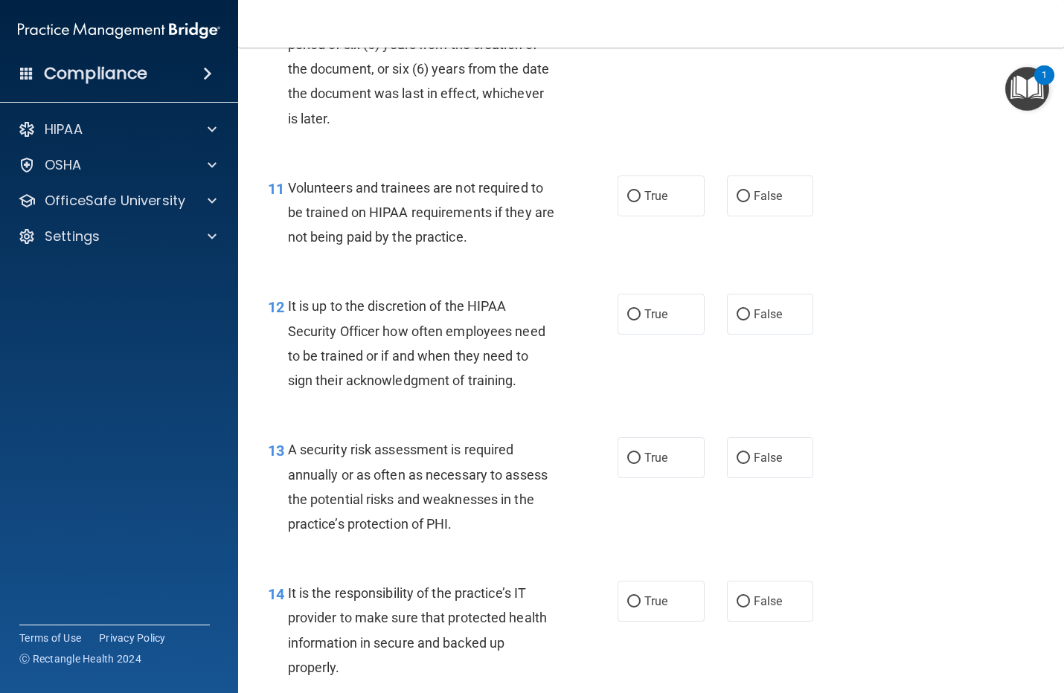
scroll to position [1766, 0]
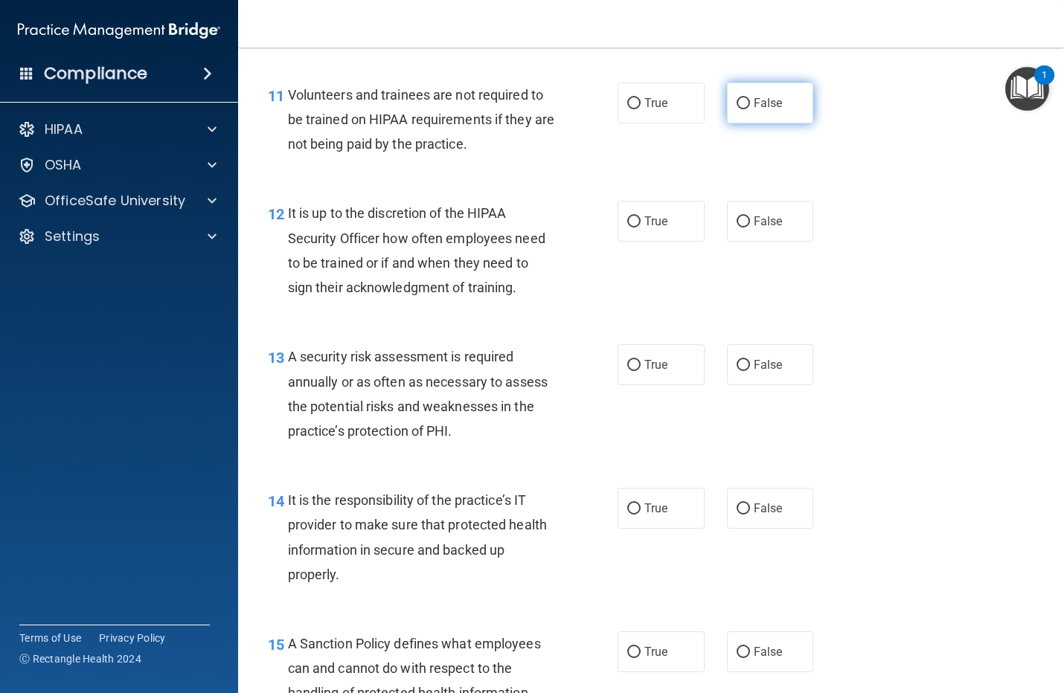
click at [768, 110] on span "False" at bounding box center [767, 103] width 29 height 14
click at [750, 109] on input "False" at bounding box center [742, 103] width 13 height 11
radio input "true"
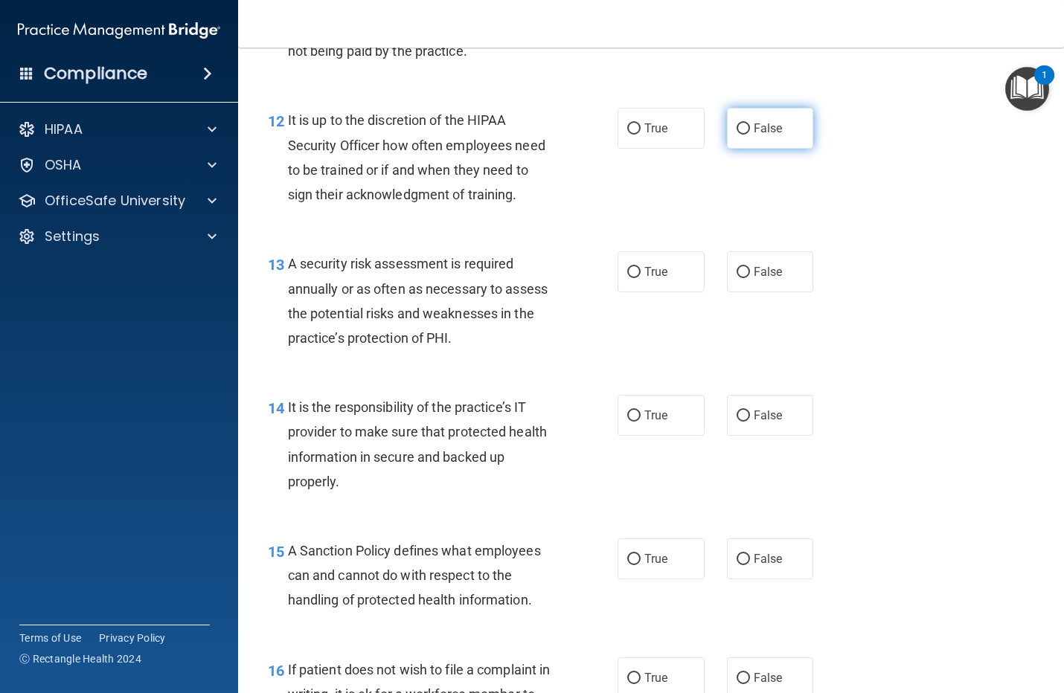
click at [779, 149] on label "False" at bounding box center [770, 128] width 87 height 41
click at [750, 135] on input "False" at bounding box center [742, 128] width 13 height 11
radio input "true"
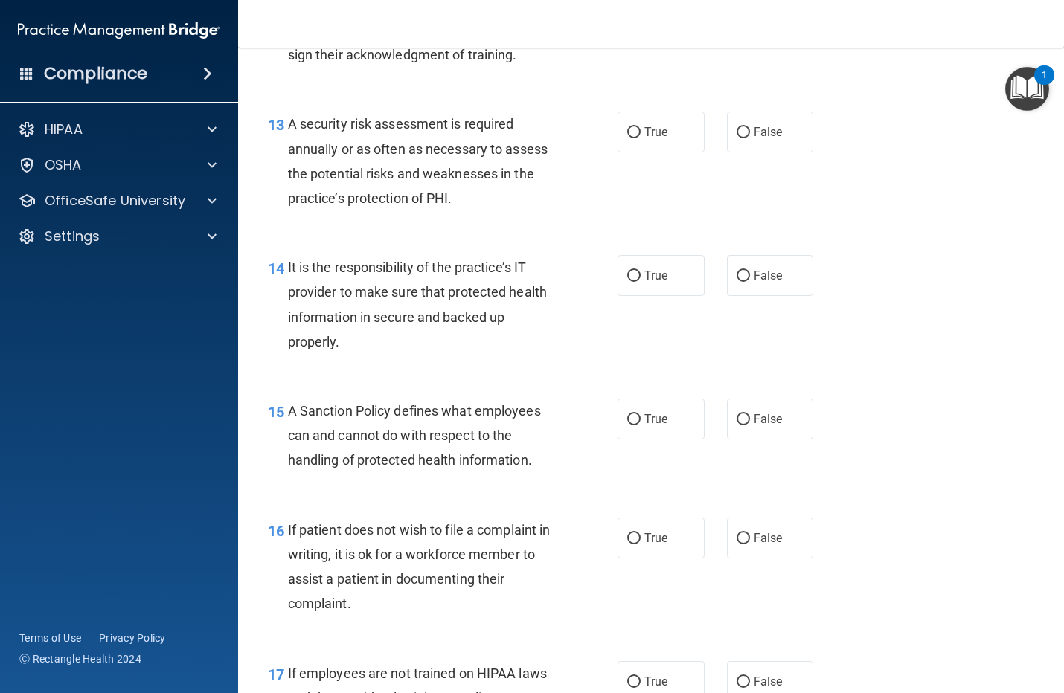
scroll to position [2045, 0]
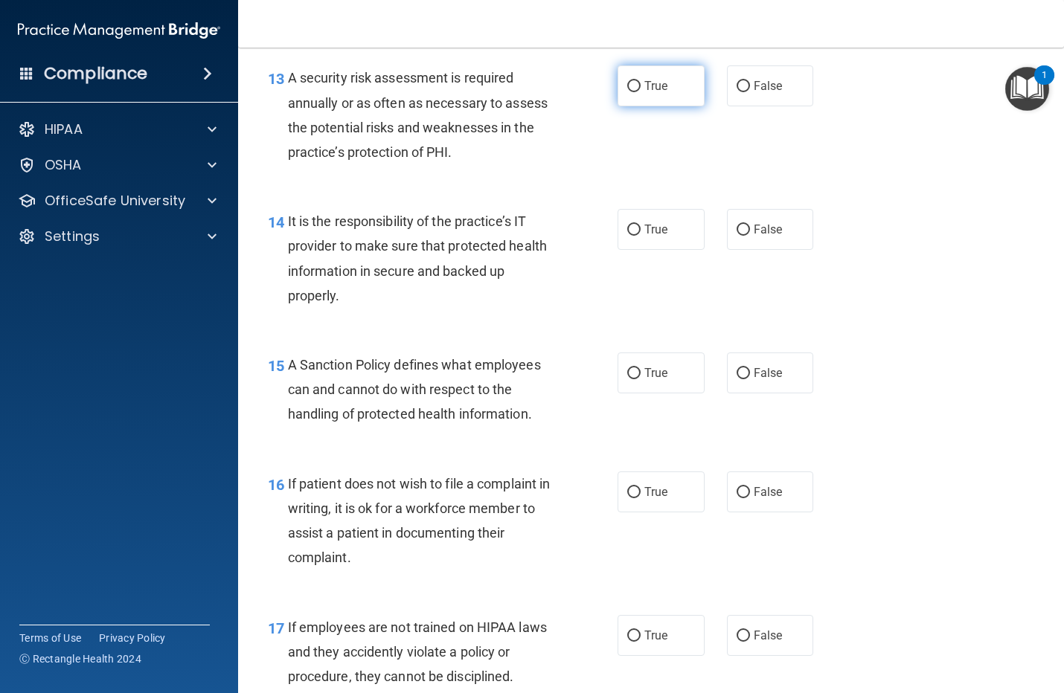
click at [649, 93] on span "True" at bounding box center [655, 86] width 23 height 14
click at [640, 92] on input "True" at bounding box center [633, 86] width 13 height 11
radio input "true"
click at [637, 250] on label "True" at bounding box center [660, 229] width 87 height 41
click at [637, 236] on input "True" at bounding box center [633, 230] width 13 height 11
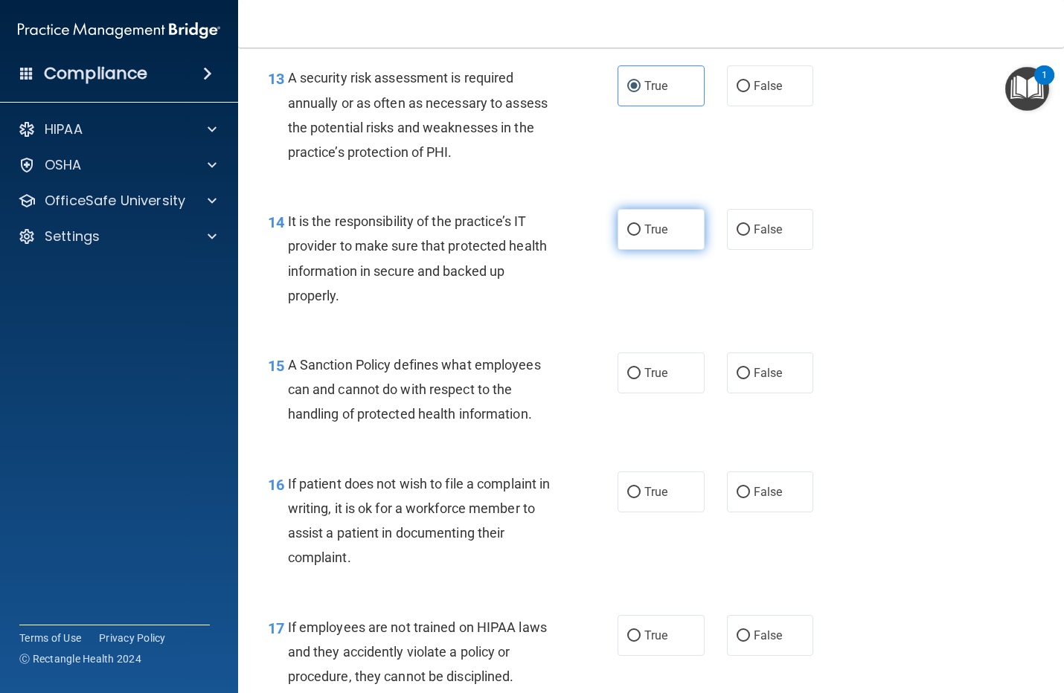
radio input "true"
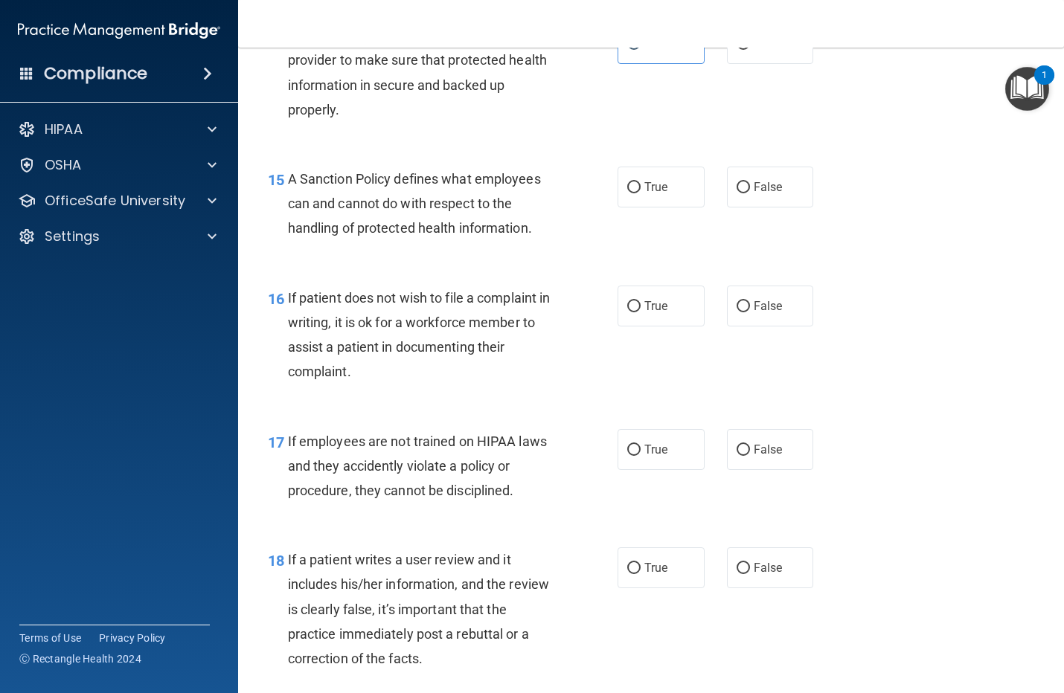
scroll to position [2324, 0]
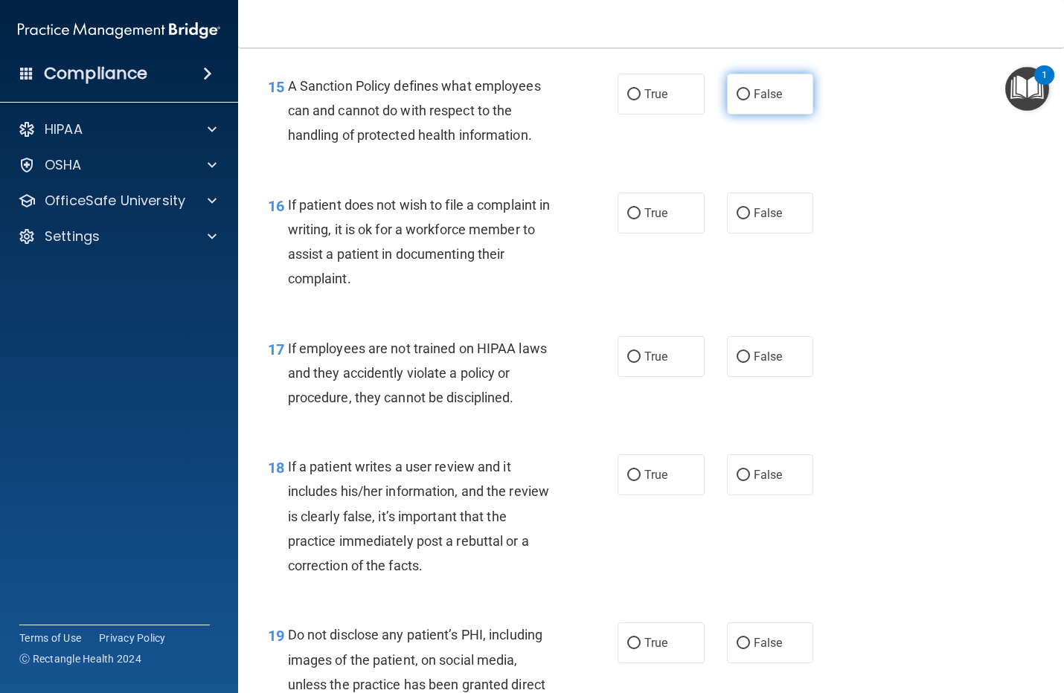
click at [785, 115] on label "False" at bounding box center [770, 94] width 87 height 41
click at [750, 100] on input "False" at bounding box center [742, 94] width 13 height 11
radio input "true"
click at [644, 220] on span "True" at bounding box center [655, 213] width 23 height 14
click at [640, 219] on input "True" at bounding box center [633, 213] width 13 height 11
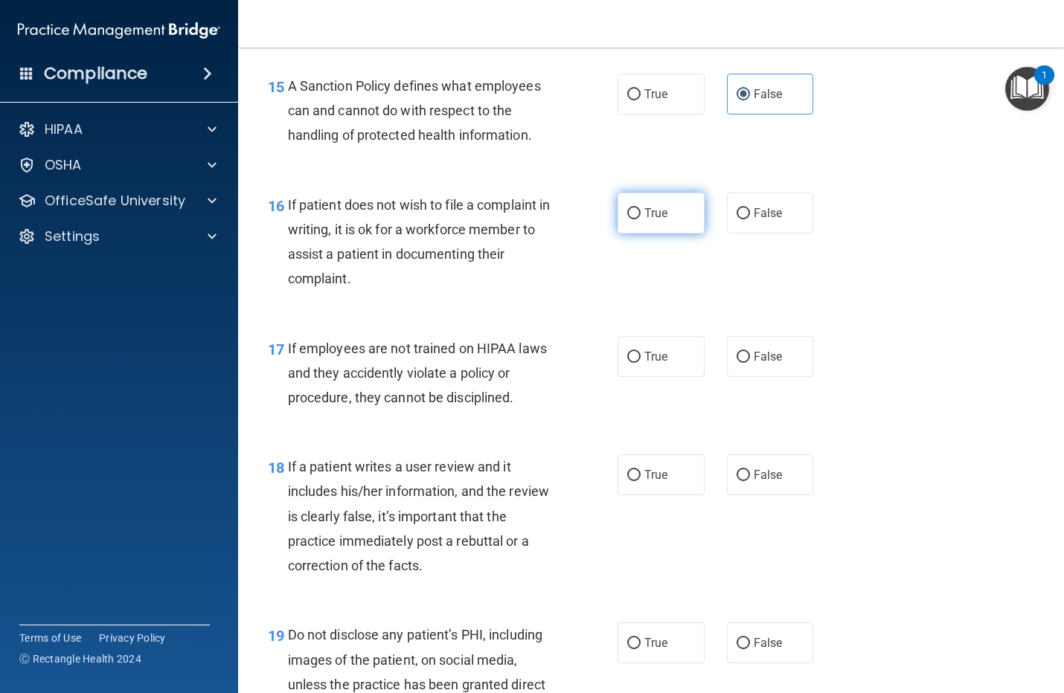
radio input "true"
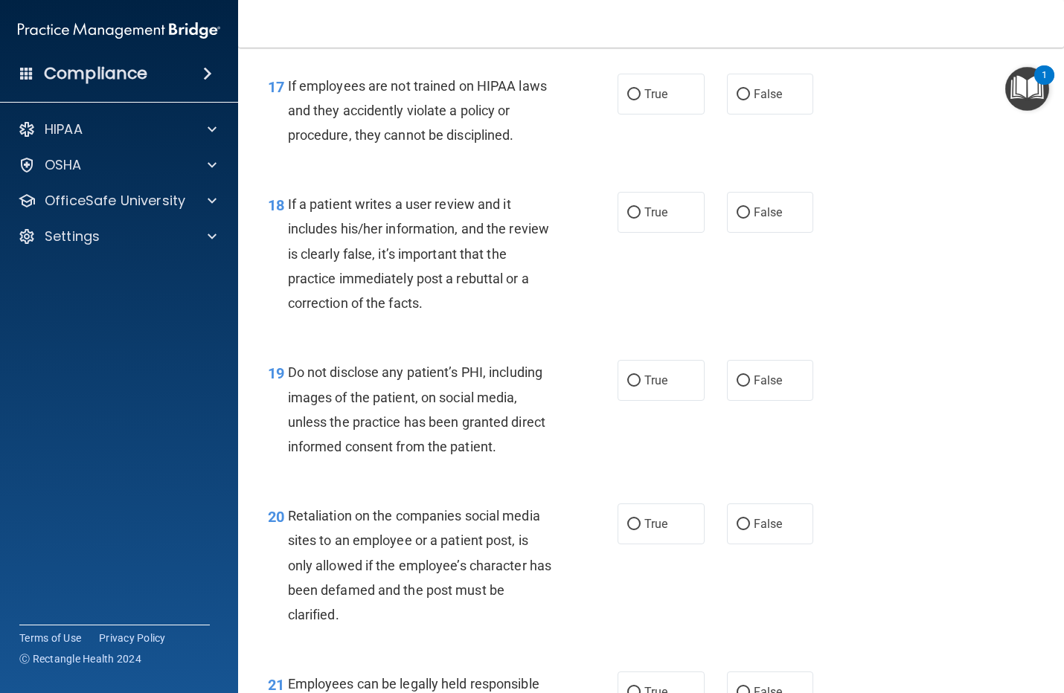
scroll to position [2603, 0]
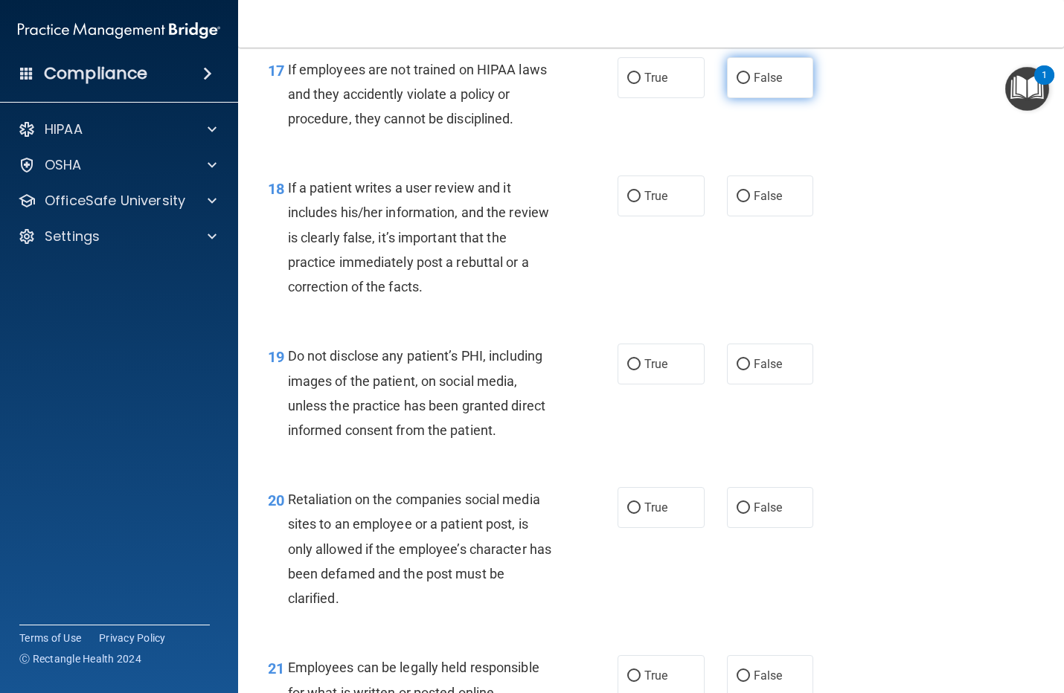
click at [753, 85] on span "False" at bounding box center [767, 78] width 29 height 14
click at [745, 84] on input "False" at bounding box center [742, 78] width 13 height 11
radio input "true"
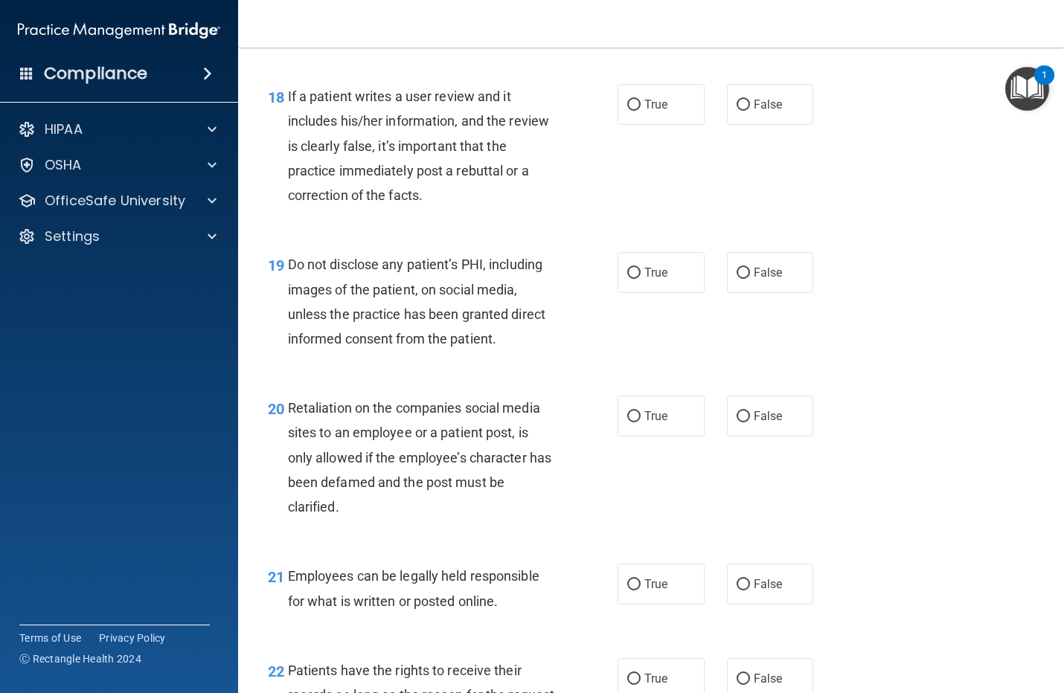
scroll to position [2696, 0]
click at [753, 110] on span "False" at bounding box center [767, 103] width 29 height 14
click at [745, 109] on input "False" at bounding box center [742, 103] width 13 height 11
radio input "true"
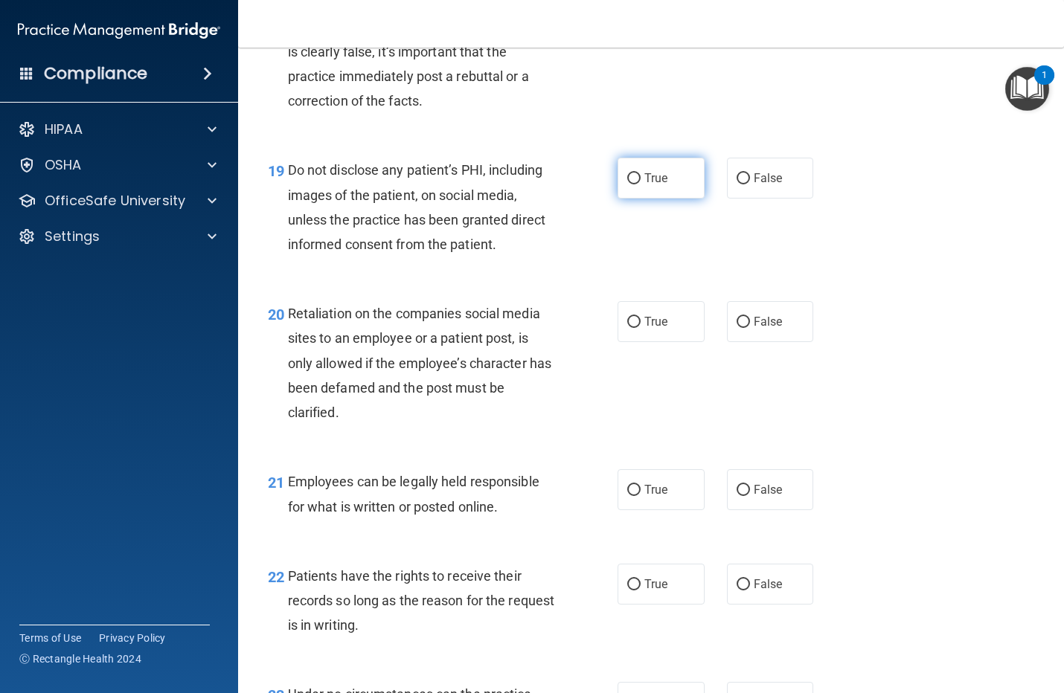
click at [662, 199] on label "True" at bounding box center [660, 178] width 87 height 41
click at [640, 184] on input "True" at bounding box center [633, 178] width 13 height 11
radio input "true"
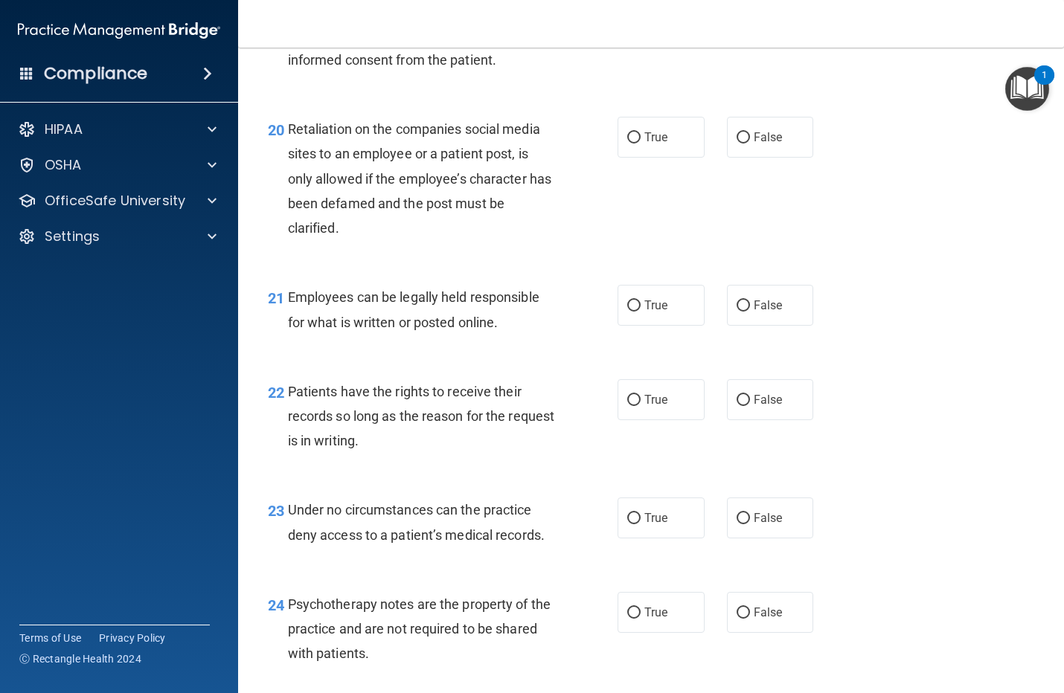
scroll to position [2975, 0]
click at [753, 143] on span "False" at bounding box center [767, 136] width 29 height 14
click at [750, 142] on input "False" at bounding box center [742, 136] width 13 height 11
radio input "true"
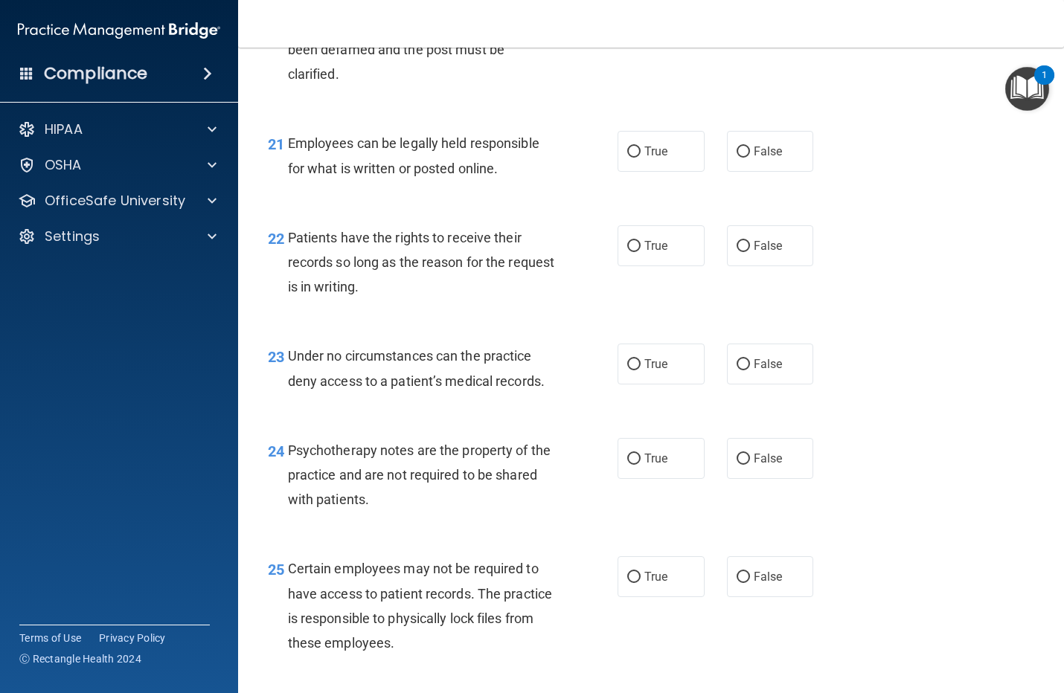
scroll to position [3161, 0]
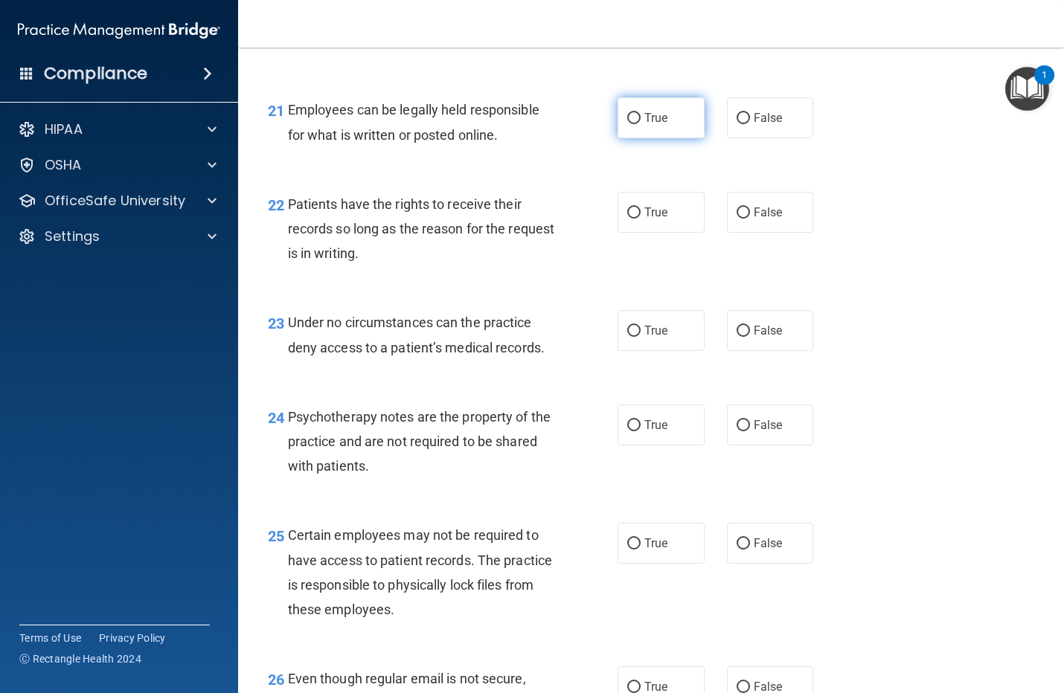
click at [644, 125] on span "True" at bounding box center [655, 118] width 23 height 14
click at [637, 124] on input "True" at bounding box center [633, 118] width 13 height 11
radio input "true"
click at [736, 219] on input "False" at bounding box center [742, 213] width 13 height 11
radio input "true"
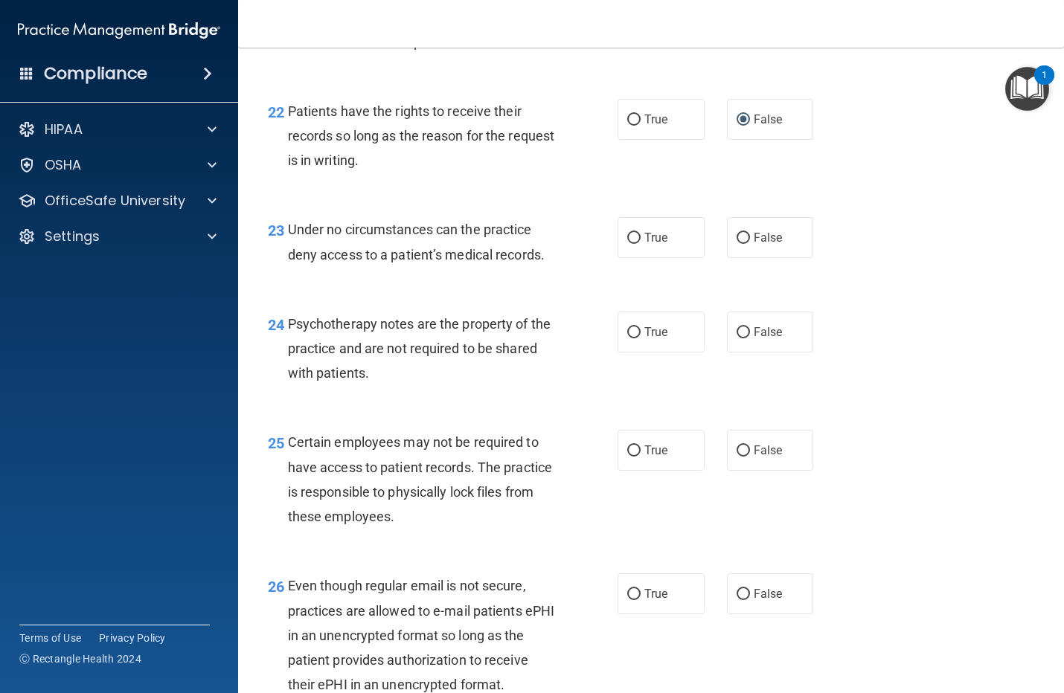
scroll to position [3347, 0]
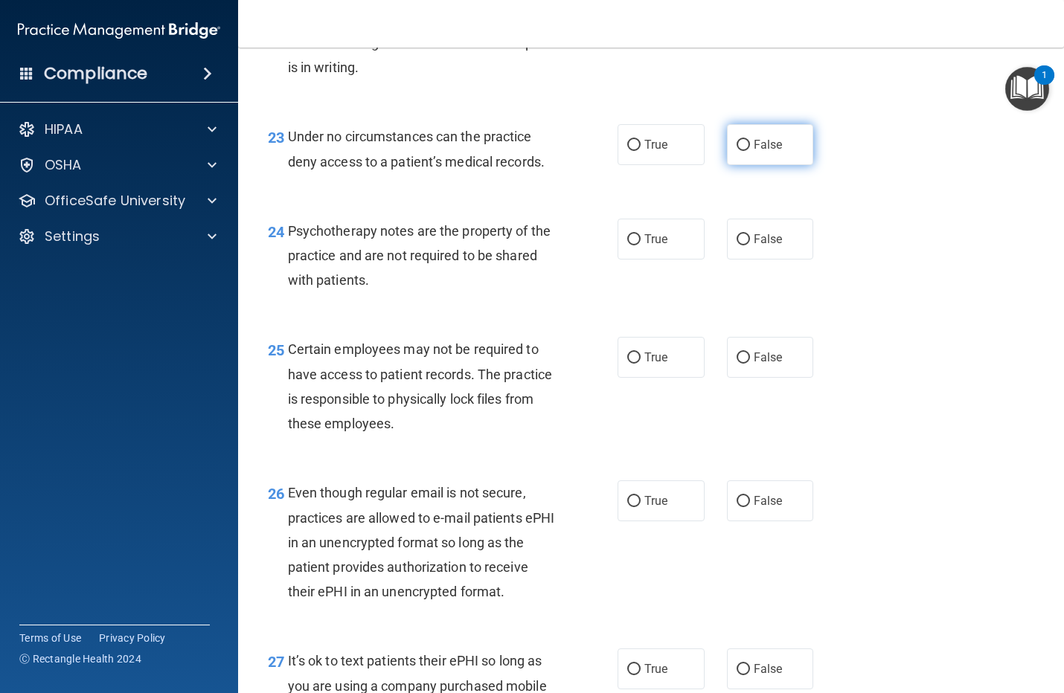
click at [737, 151] on input "False" at bounding box center [742, 145] width 13 height 11
radio input "true"
click at [663, 260] on label "True" at bounding box center [660, 239] width 87 height 41
click at [640, 245] on input "True" at bounding box center [633, 239] width 13 height 11
radio input "true"
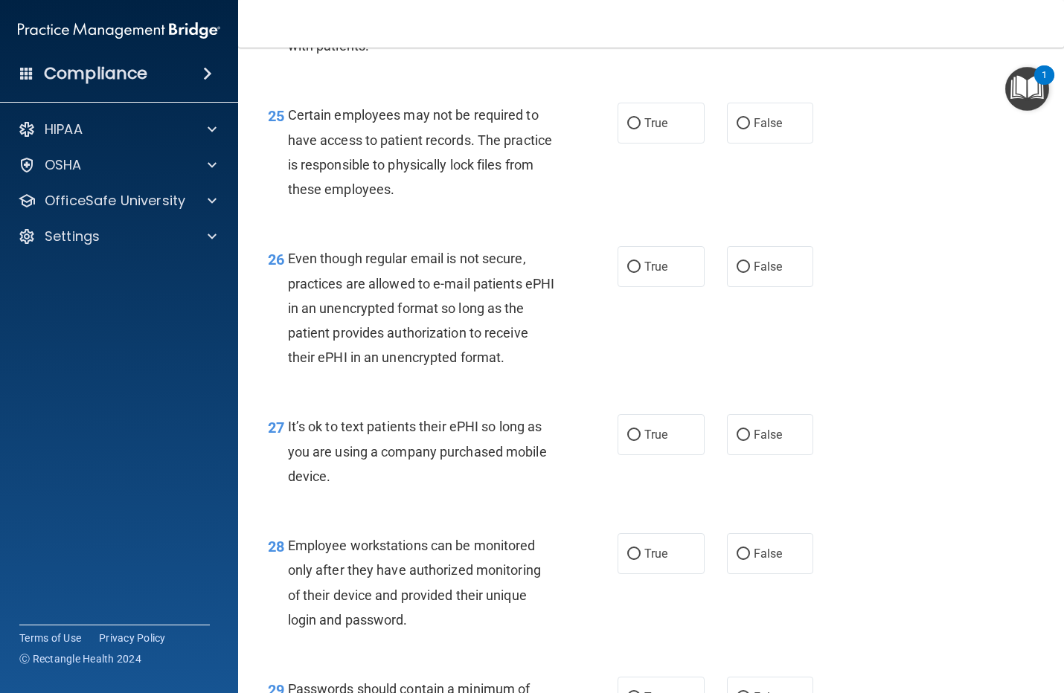
scroll to position [3626, 0]
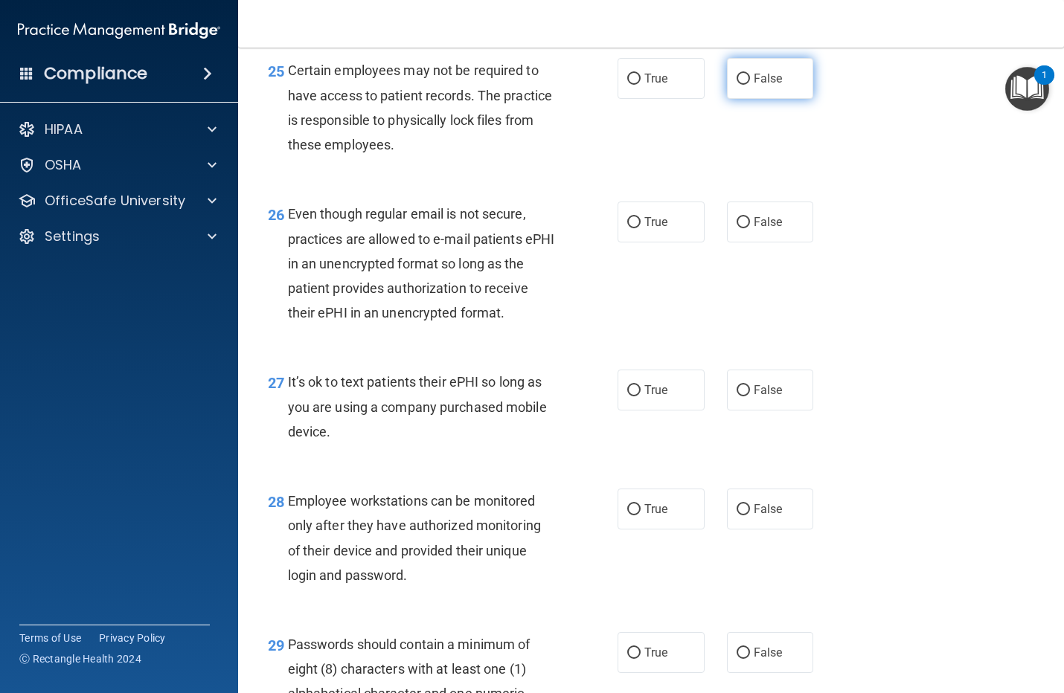
click at [753, 86] on span "False" at bounding box center [767, 78] width 29 height 14
click at [748, 85] on input "False" at bounding box center [742, 79] width 13 height 11
radio input "true"
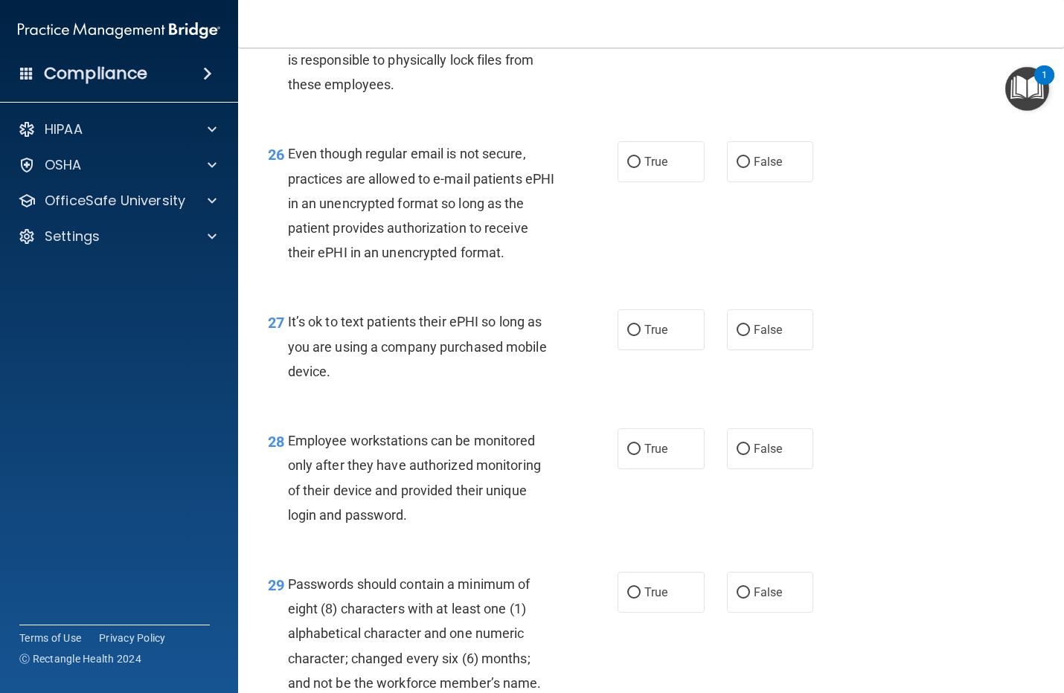
scroll to position [3719, 0]
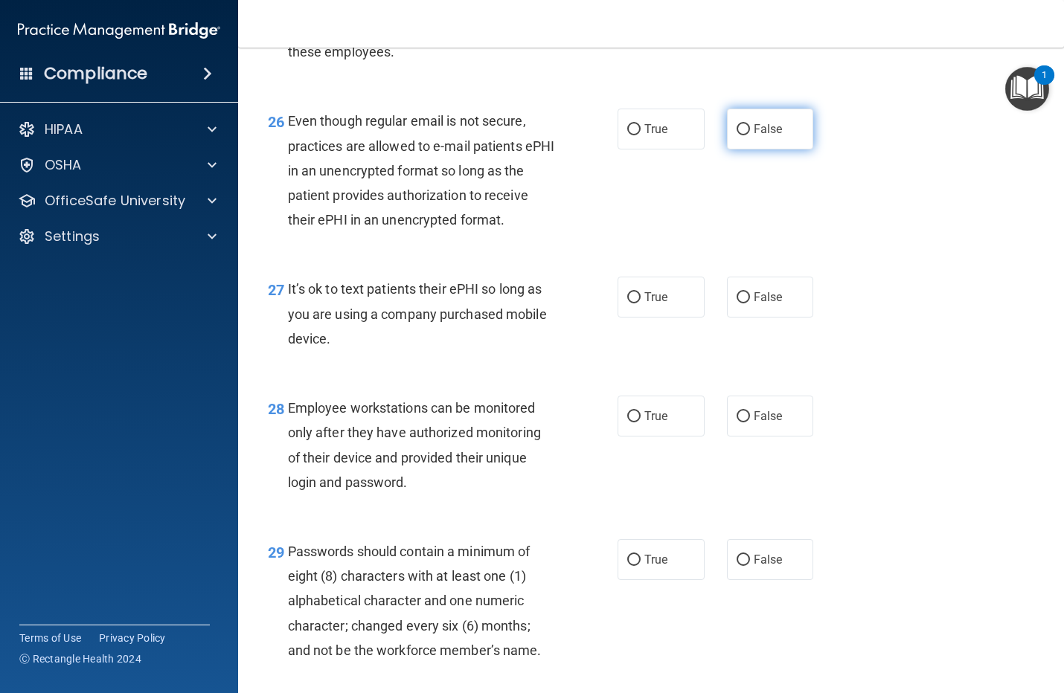
click at [753, 136] on span "False" at bounding box center [767, 129] width 29 height 14
click at [746, 135] on input "False" at bounding box center [742, 129] width 13 height 11
radio input "true"
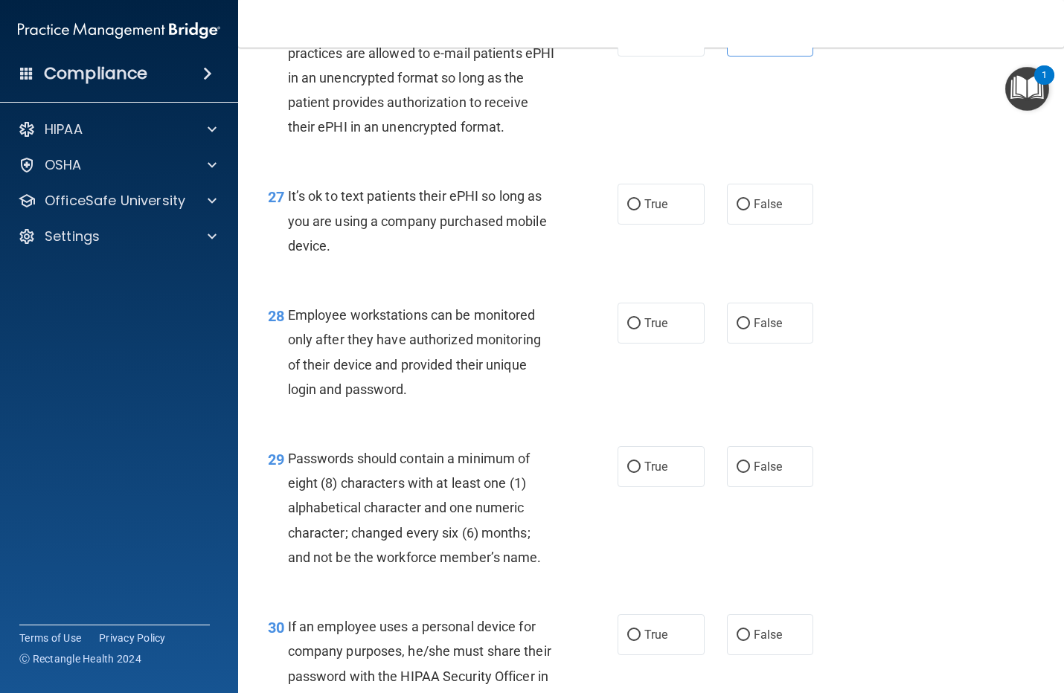
scroll to position [3905, 0]
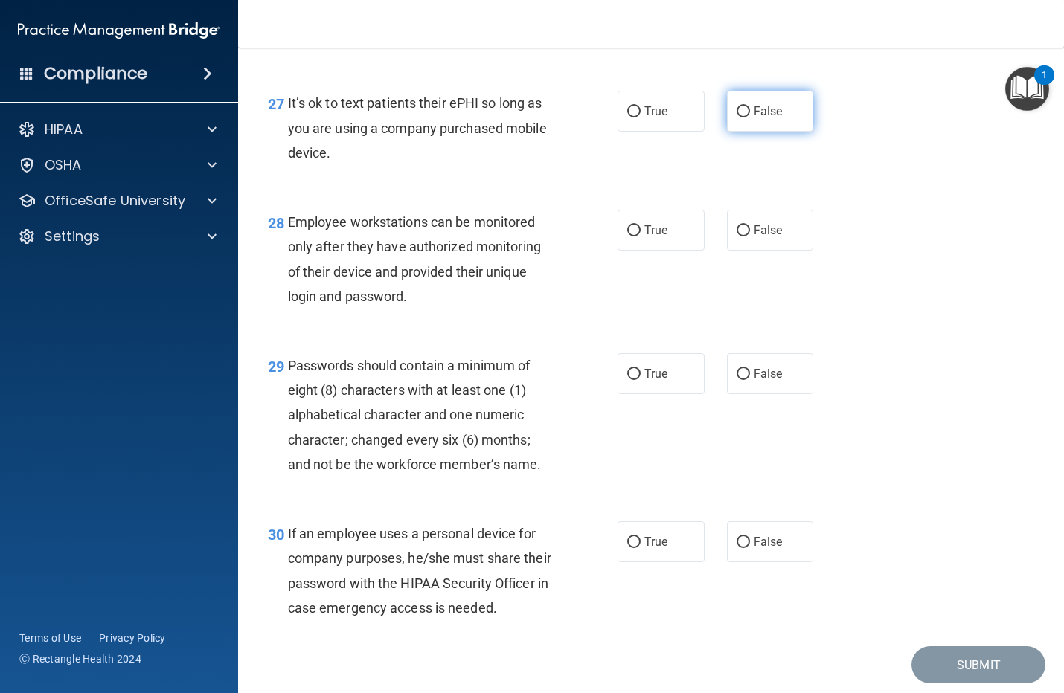
click at [767, 118] on span "False" at bounding box center [767, 111] width 29 height 14
click at [750, 118] on input "False" at bounding box center [742, 111] width 13 height 11
radio input "true"
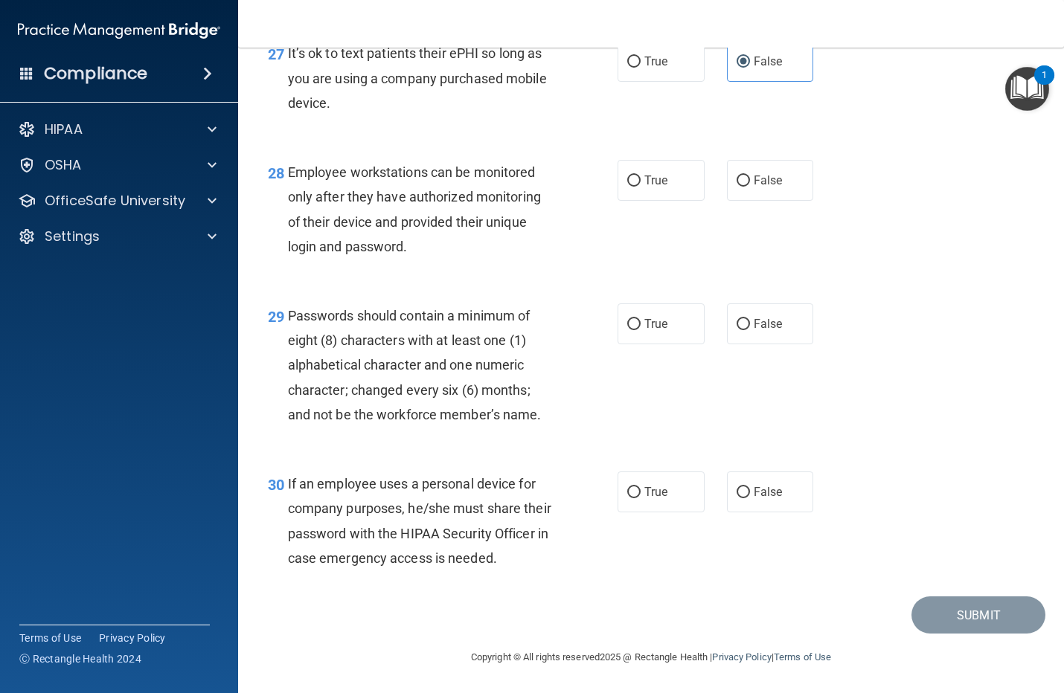
scroll to position [3998, 0]
click at [736, 187] on input "False" at bounding box center [742, 181] width 13 height 11
radio input "true"
click at [649, 331] on span "True" at bounding box center [655, 324] width 23 height 14
click at [640, 330] on input "True" at bounding box center [633, 324] width 13 height 11
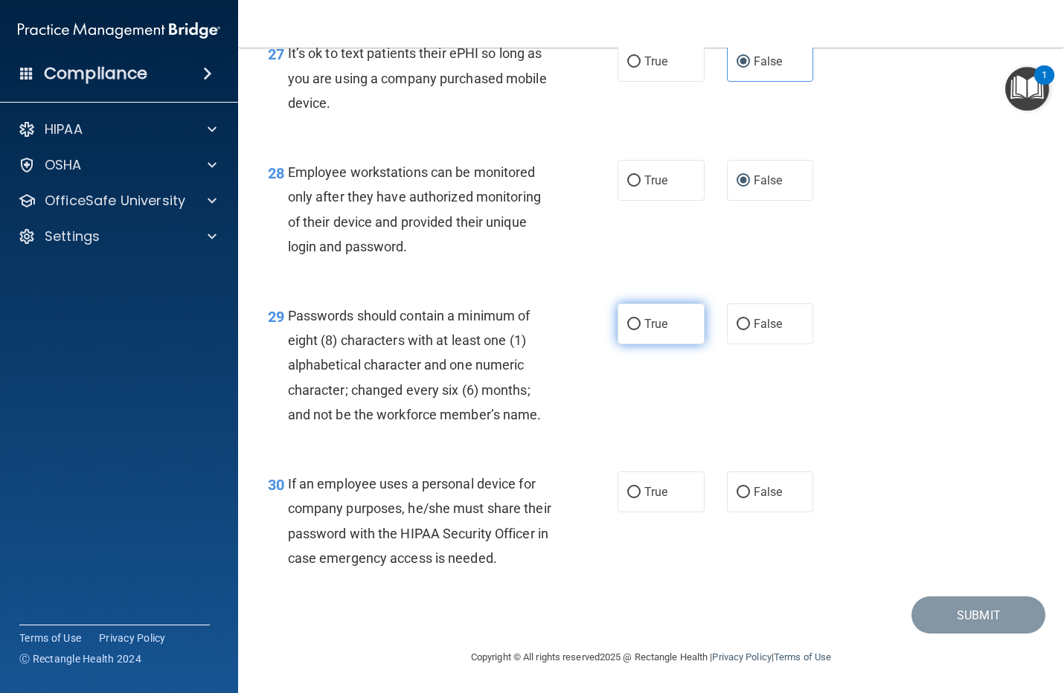
radio input "true"
click at [753, 485] on span "False" at bounding box center [767, 492] width 29 height 14
click at [750, 487] on input "False" at bounding box center [742, 492] width 13 height 11
radio input "true"
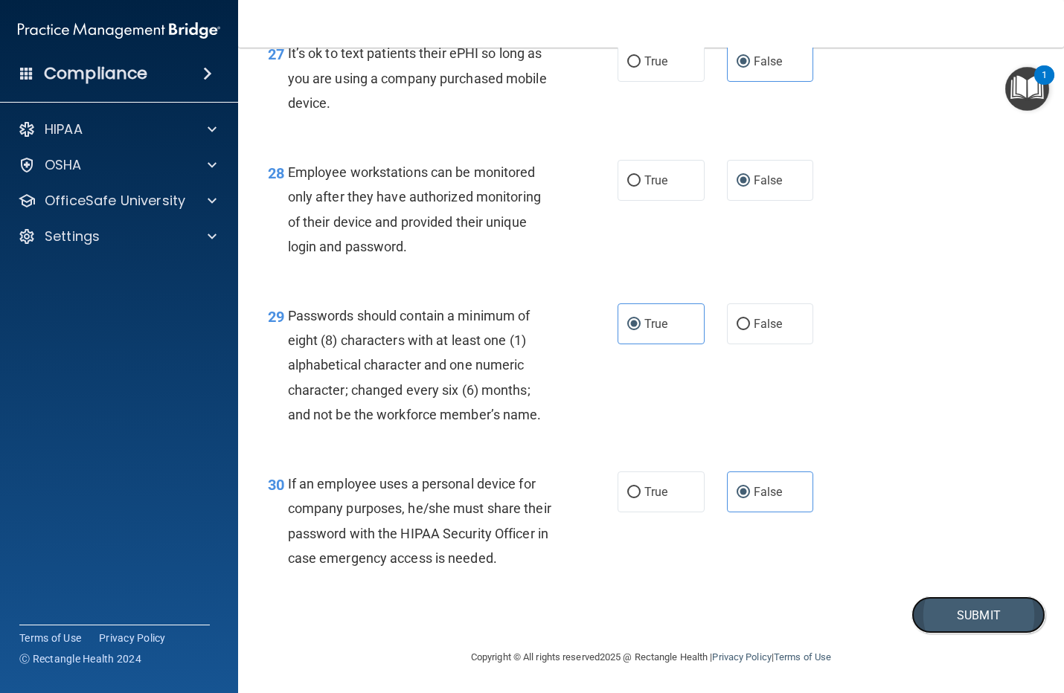
click at [959, 619] on button "Submit" at bounding box center [978, 615] width 134 height 38
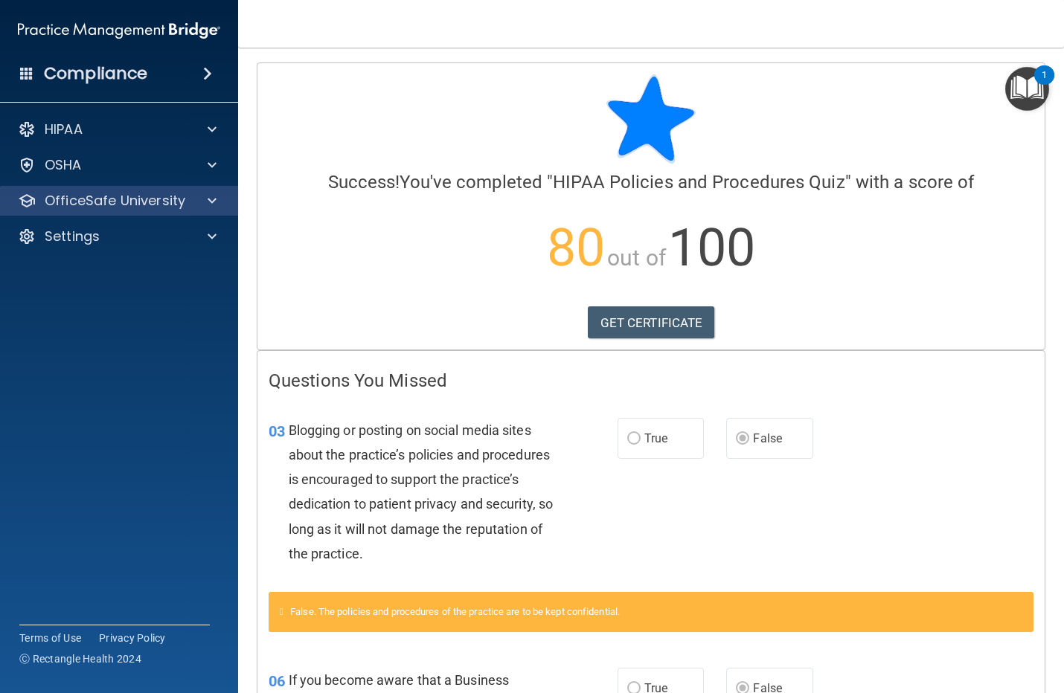
click at [169, 213] on div "OfficeSafe University" at bounding box center [119, 201] width 239 height 30
click at [139, 199] on p "OfficeSafe University" at bounding box center [115, 201] width 141 height 18
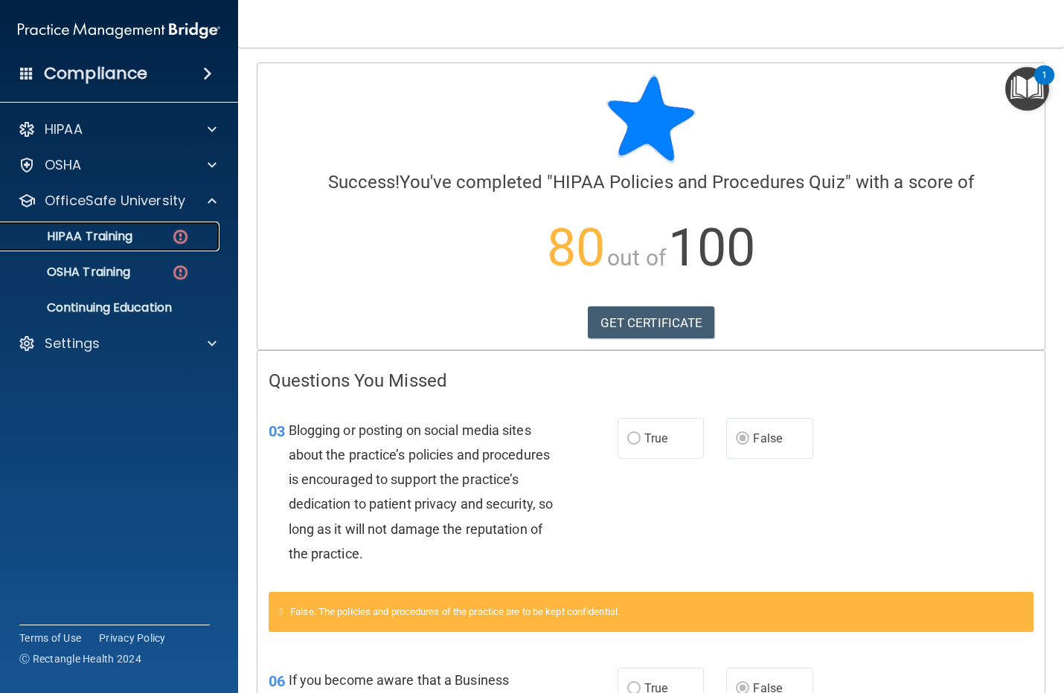
click at [106, 229] on p "HIPAA Training" at bounding box center [71, 236] width 123 height 15
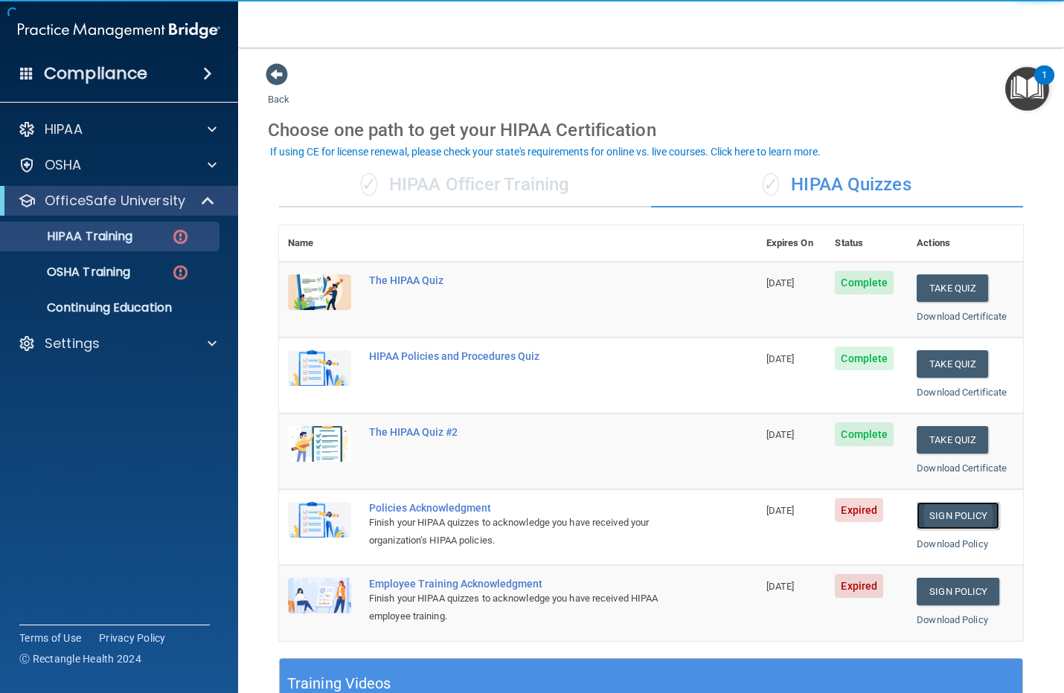
click at [949, 519] on link "Sign Policy" at bounding box center [957, 516] width 83 height 28
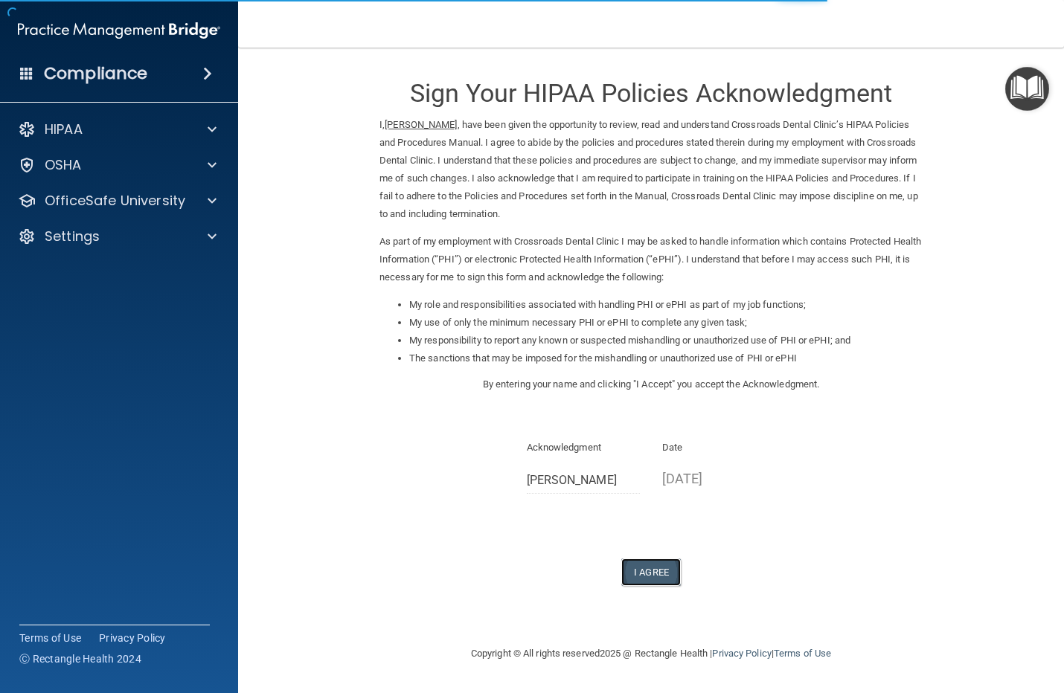
click at [634, 567] on button "I Agree" at bounding box center [650, 573] width 59 height 28
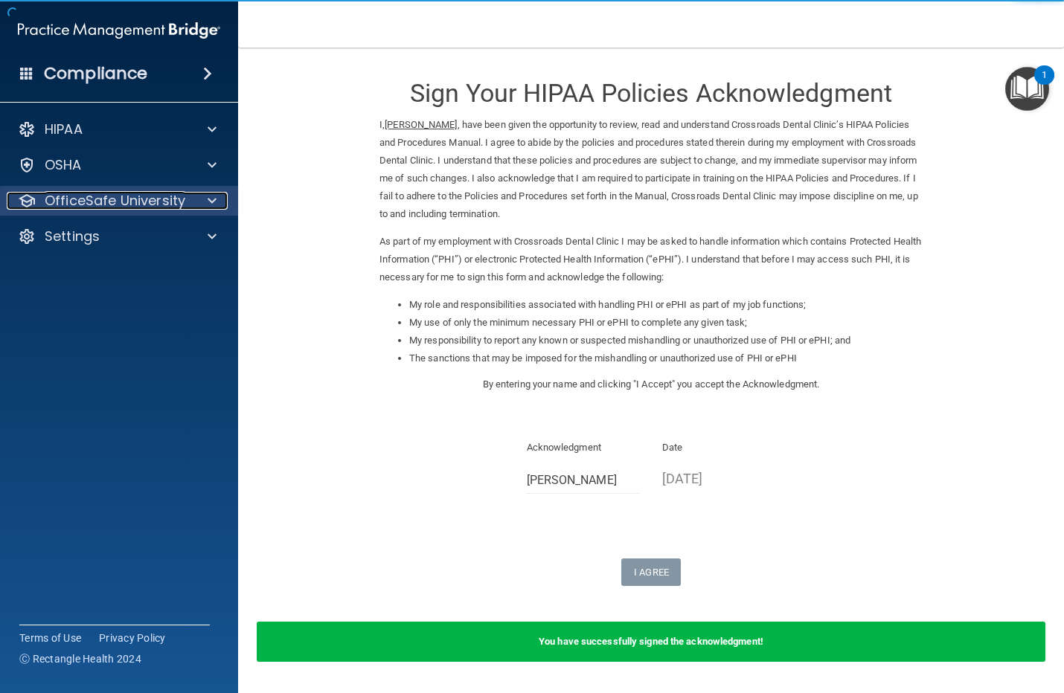
click at [201, 199] on div at bounding box center [209, 201] width 37 height 18
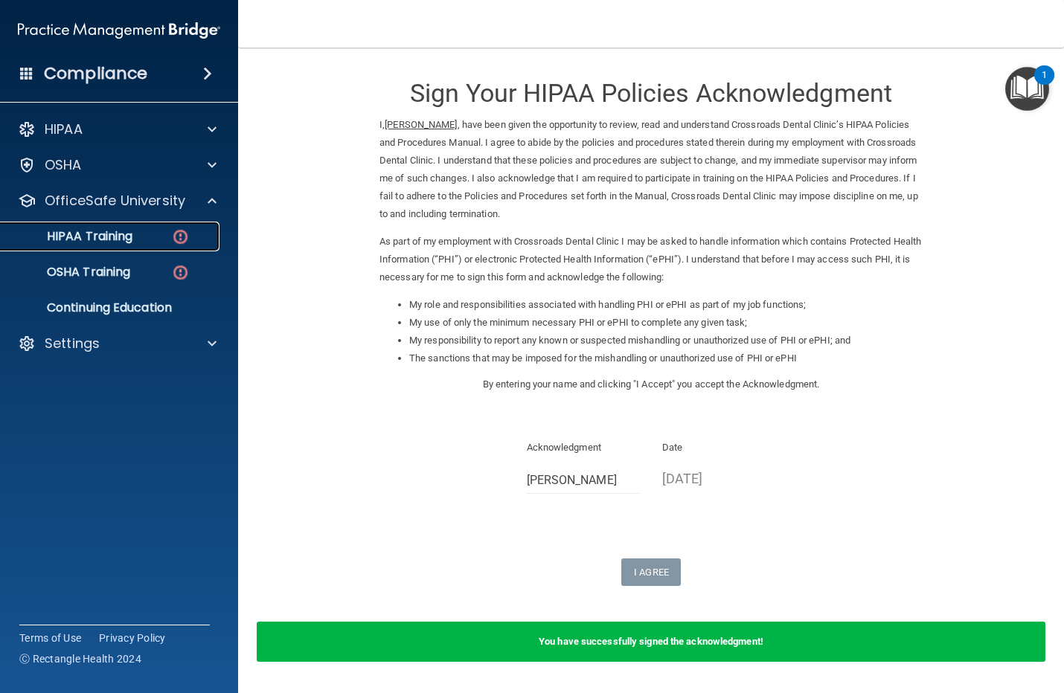
click at [106, 236] on p "HIPAA Training" at bounding box center [71, 236] width 123 height 15
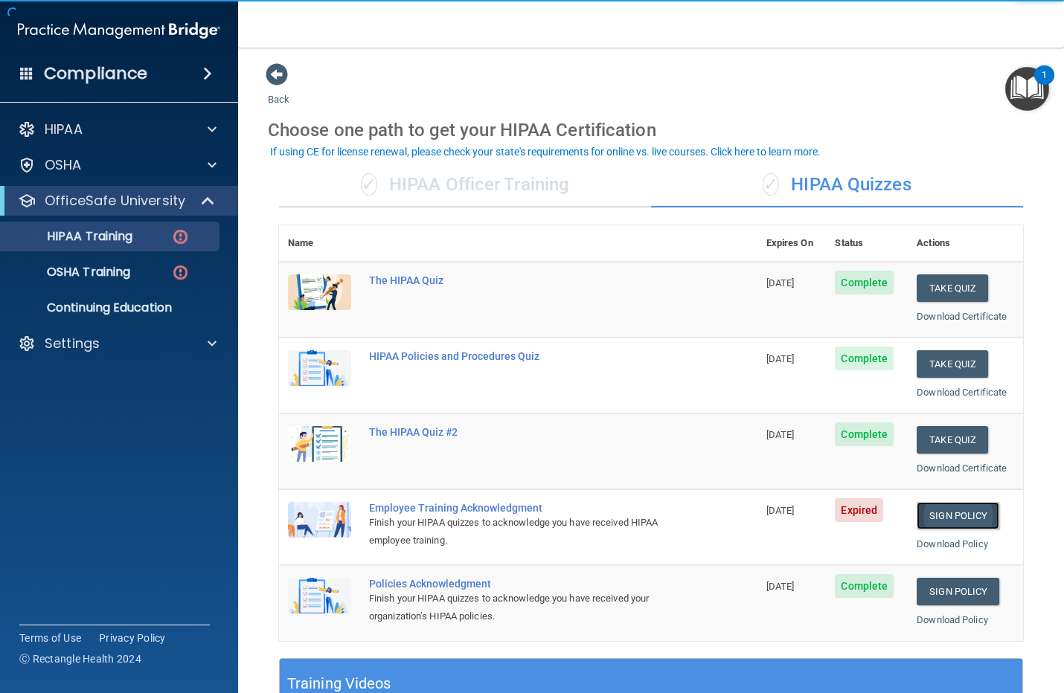
click at [945, 509] on link "Sign Policy" at bounding box center [957, 516] width 83 height 28
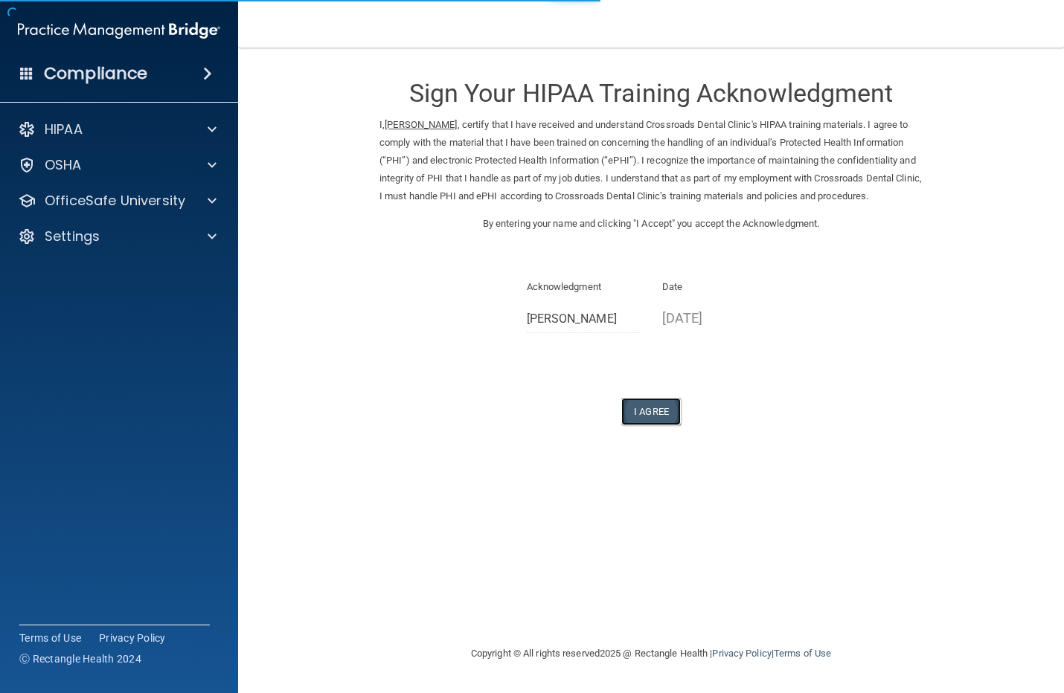
click at [646, 425] on button "I Agree" at bounding box center [650, 412] width 59 height 28
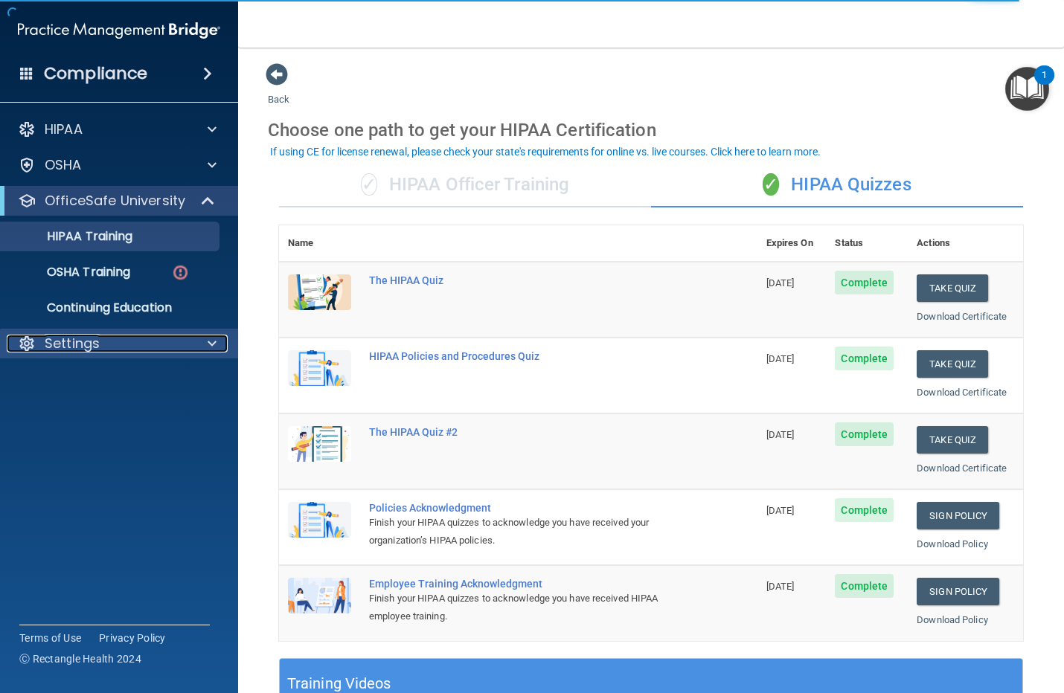
click at [103, 337] on div "Settings" at bounding box center [99, 344] width 184 height 18
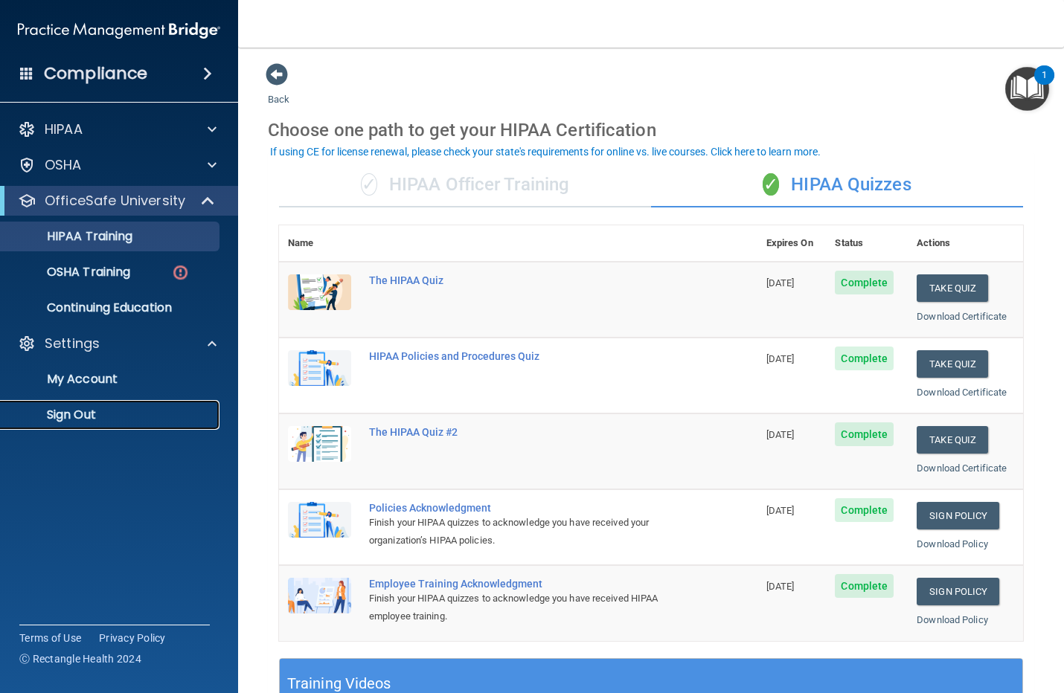
click at [80, 405] on link "Sign Out" at bounding box center [102, 415] width 234 height 30
